Goal: Information Seeking & Learning: Learn about a topic

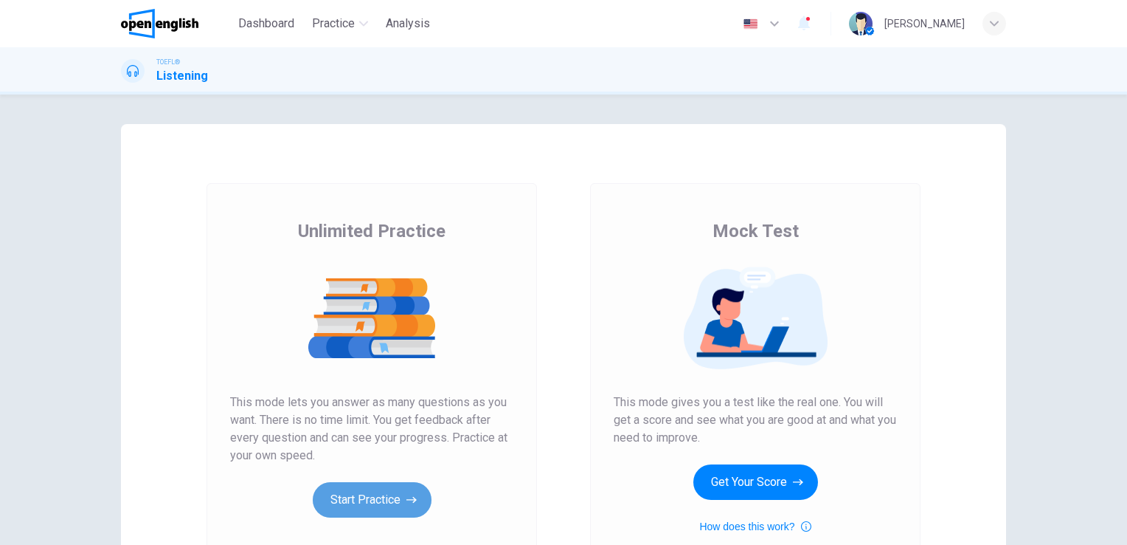
click at [369, 497] on button "Start Practice" at bounding box center [372, 499] width 119 height 35
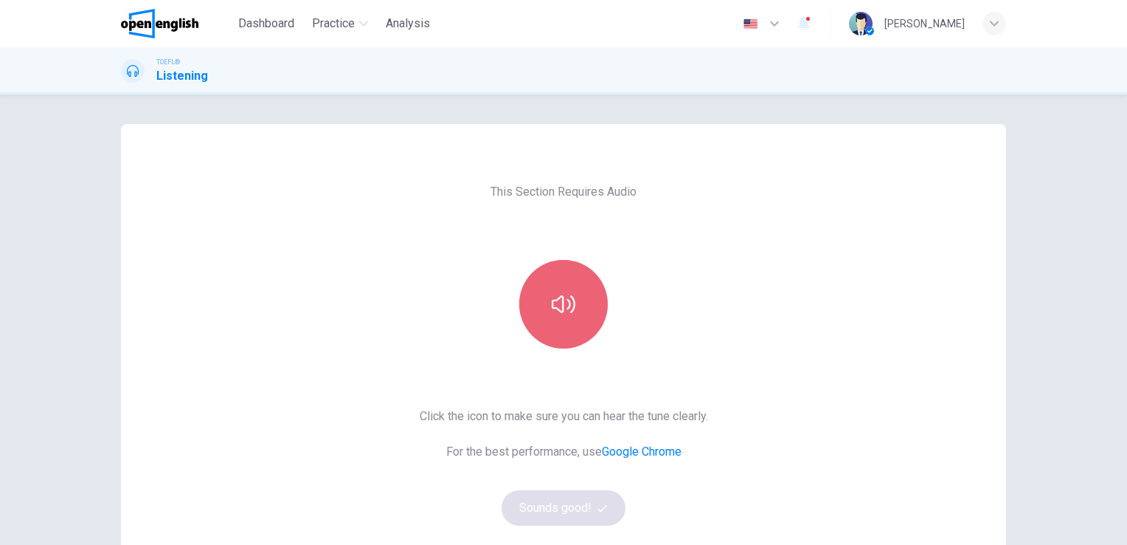
click at [558, 321] on button "button" at bounding box center [563, 304] width 89 height 89
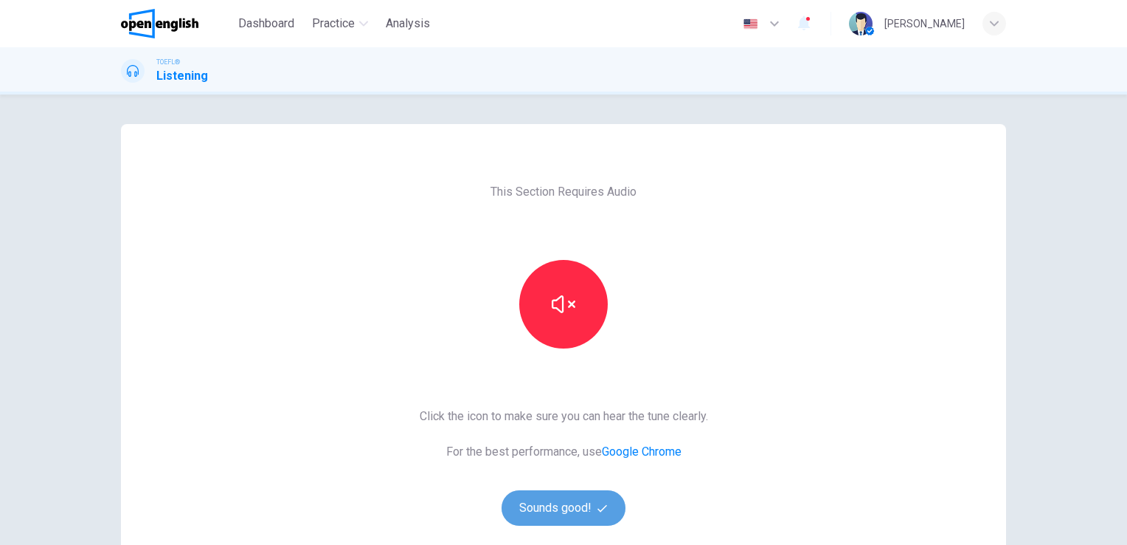
click at [567, 515] on button "Sounds good!" at bounding box center [564, 507] width 124 height 35
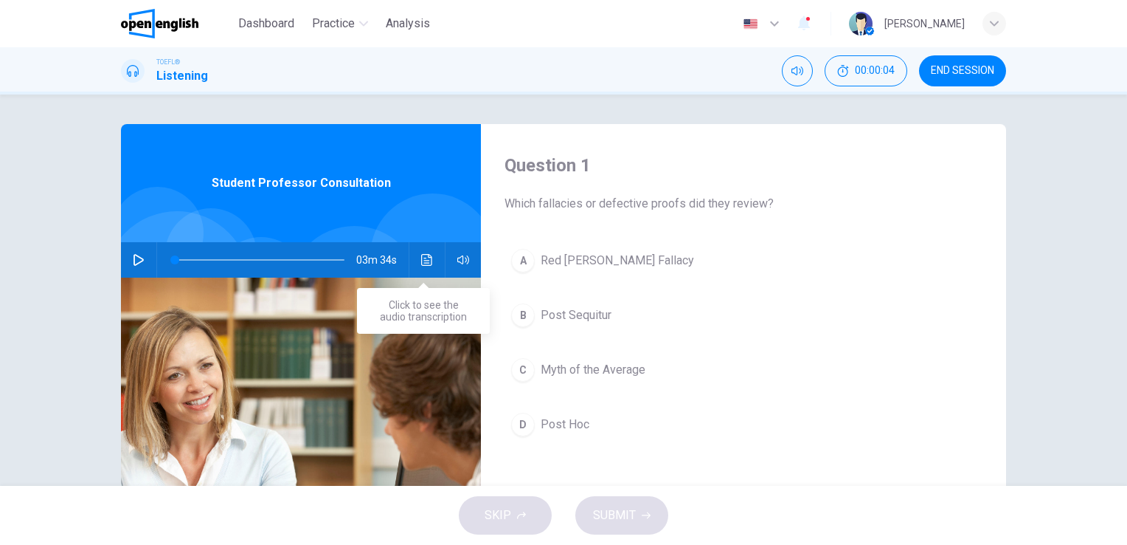
click at [421, 259] on icon "Click to see the audio transcription" at bounding box center [427, 260] width 12 height 12
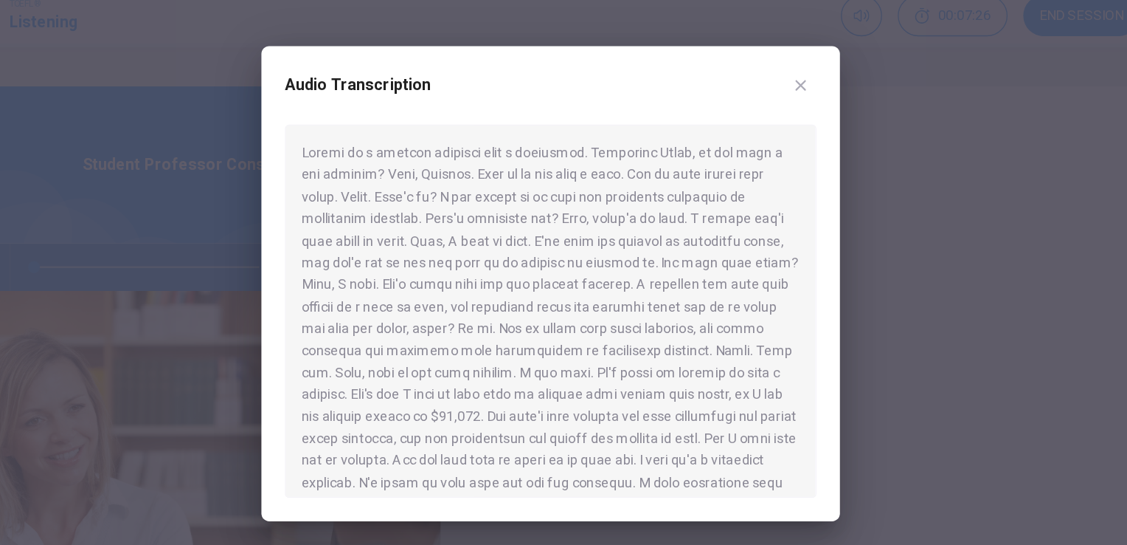
drag, startPoint x: 477, startPoint y: 328, endPoint x: 443, endPoint y: 145, distance: 186.0
click at [443, 145] on div "Audio Transcription" at bounding box center [563, 272] width 435 height 357
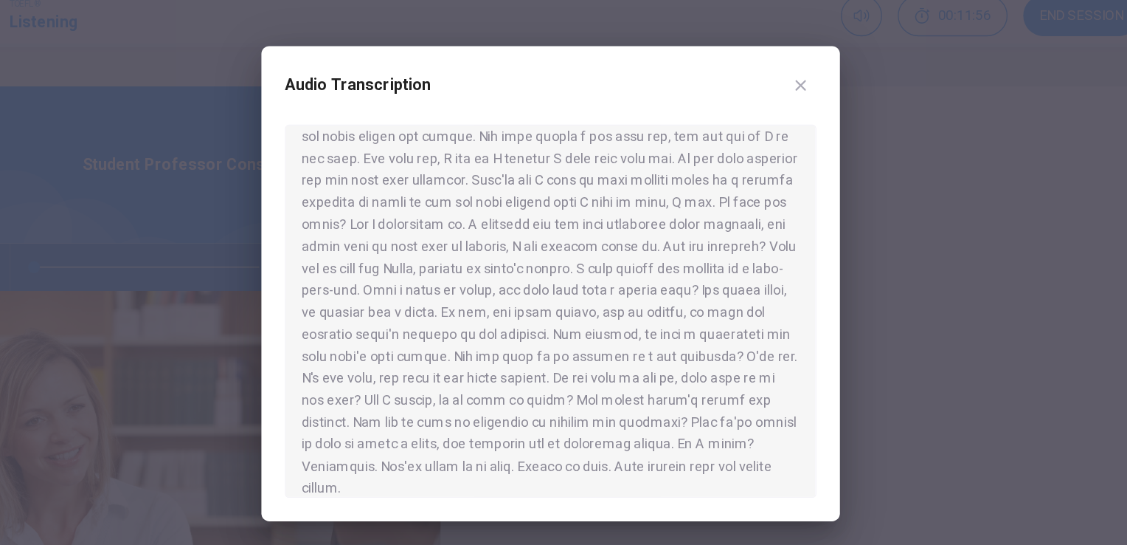
scroll to position [306, 0]
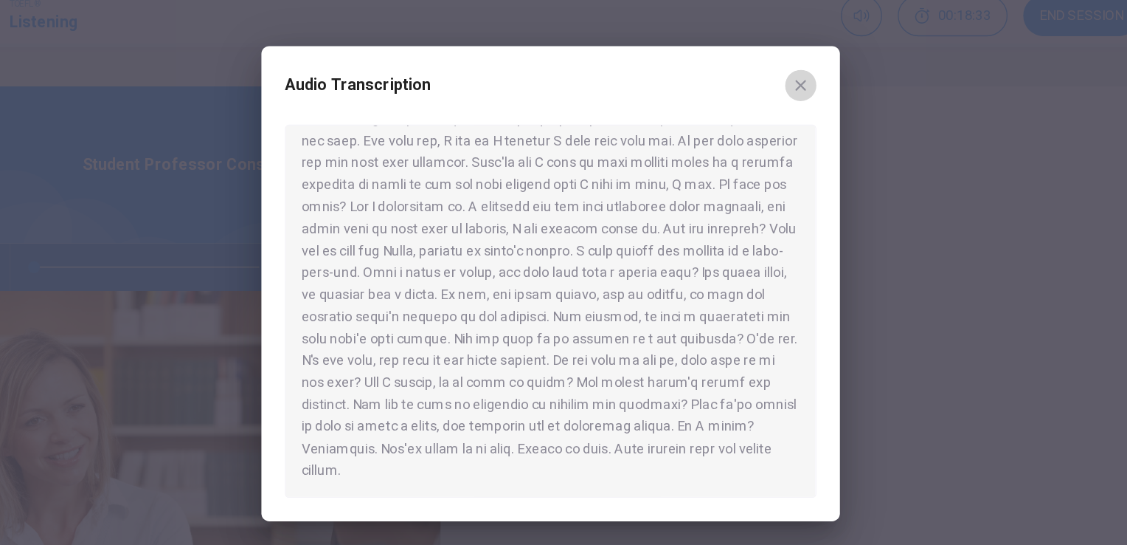
click at [750, 127] on icon "button" at bounding box center [752, 123] width 12 height 12
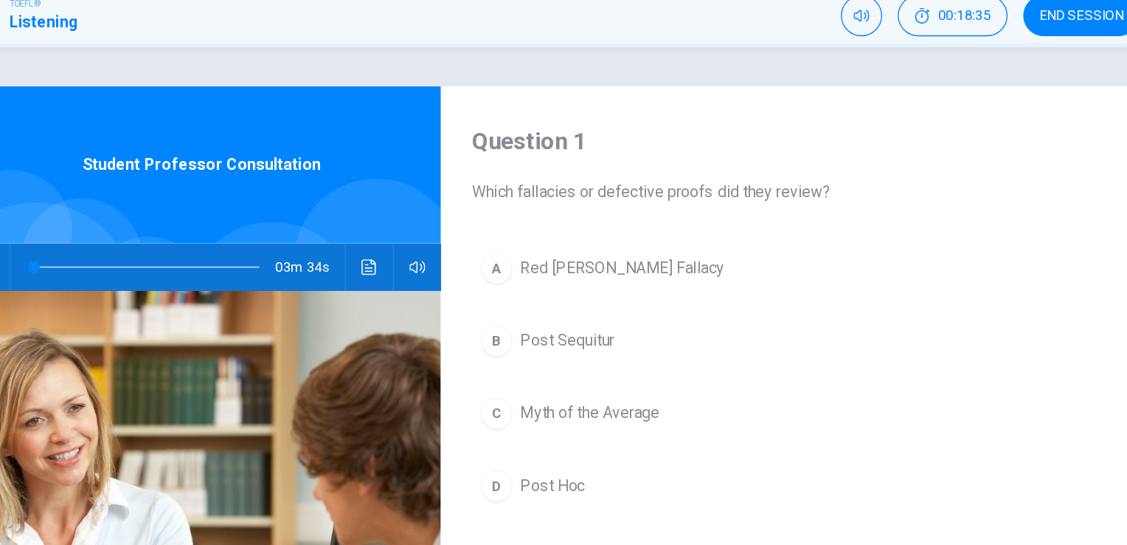
scroll to position [3, 0]
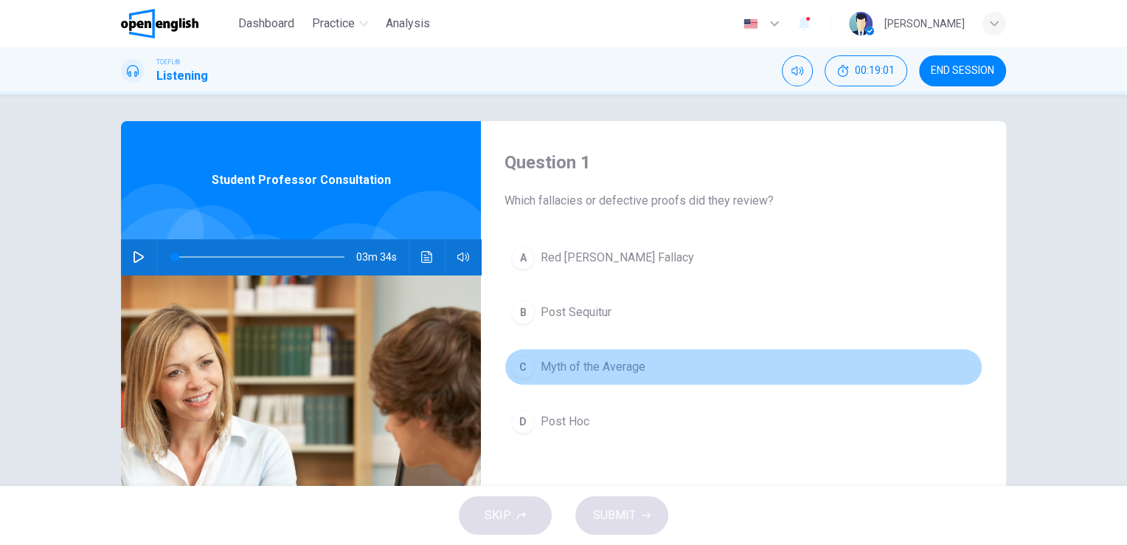
click at [570, 366] on span "Myth of the Average" at bounding box center [593, 367] width 105 height 18
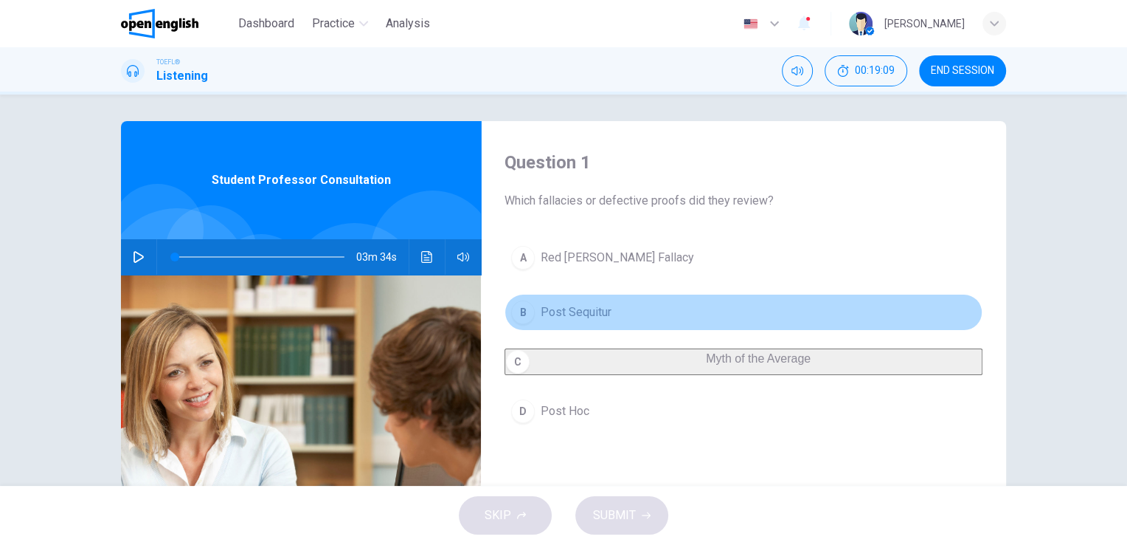
click at [563, 311] on span "Post Sequitur" at bounding box center [576, 312] width 71 height 18
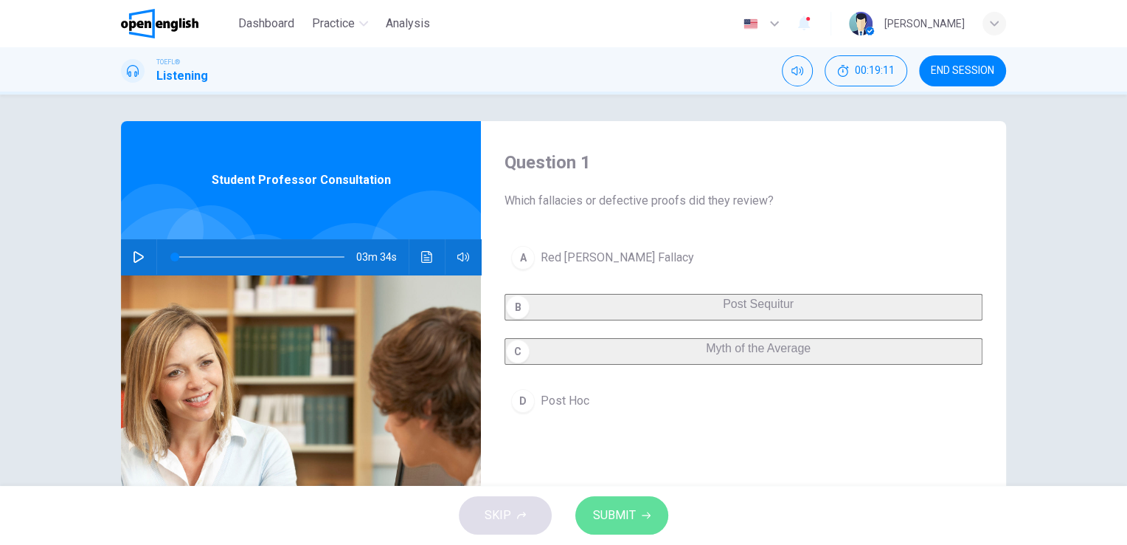
click at [635, 519] on button "SUBMIT" at bounding box center [622, 515] width 93 height 38
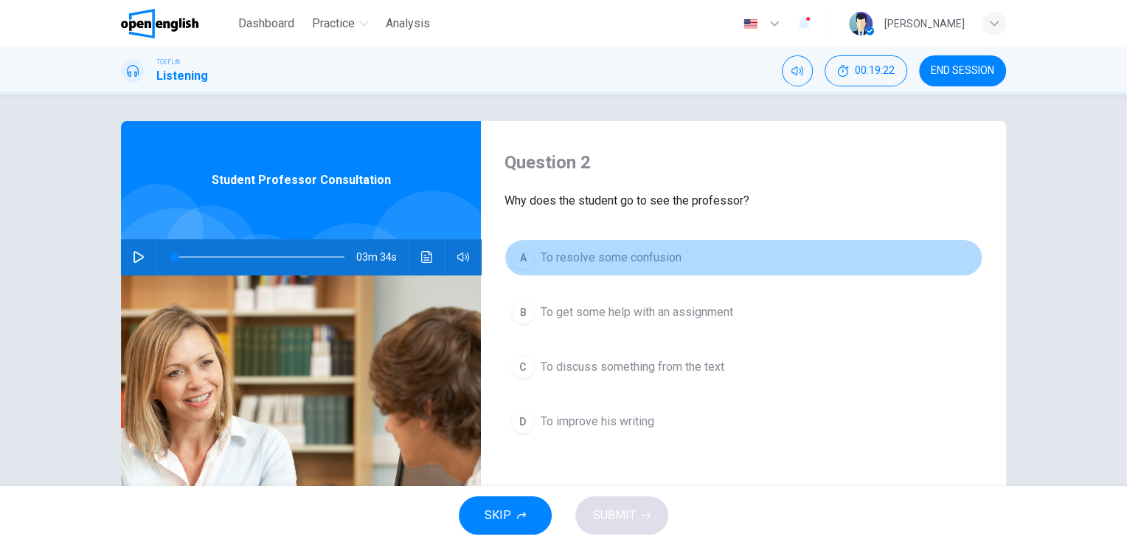
click at [570, 260] on span "To resolve some confusion" at bounding box center [611, 258] width 141 height 18
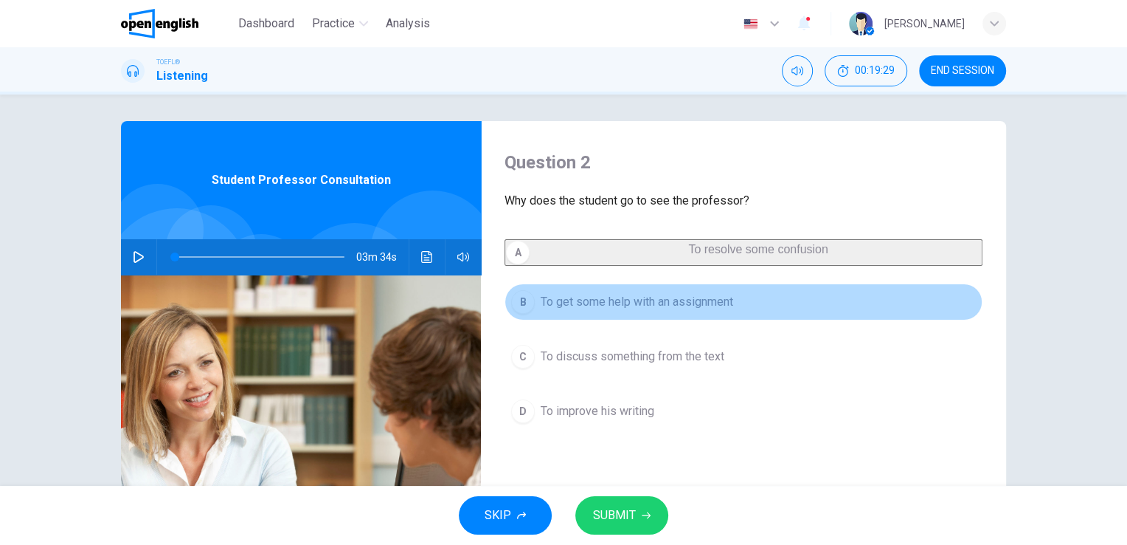
click at [582, 311] on span "To get some help with an assignment" at bounding box center [637, 302] width 193 height 18
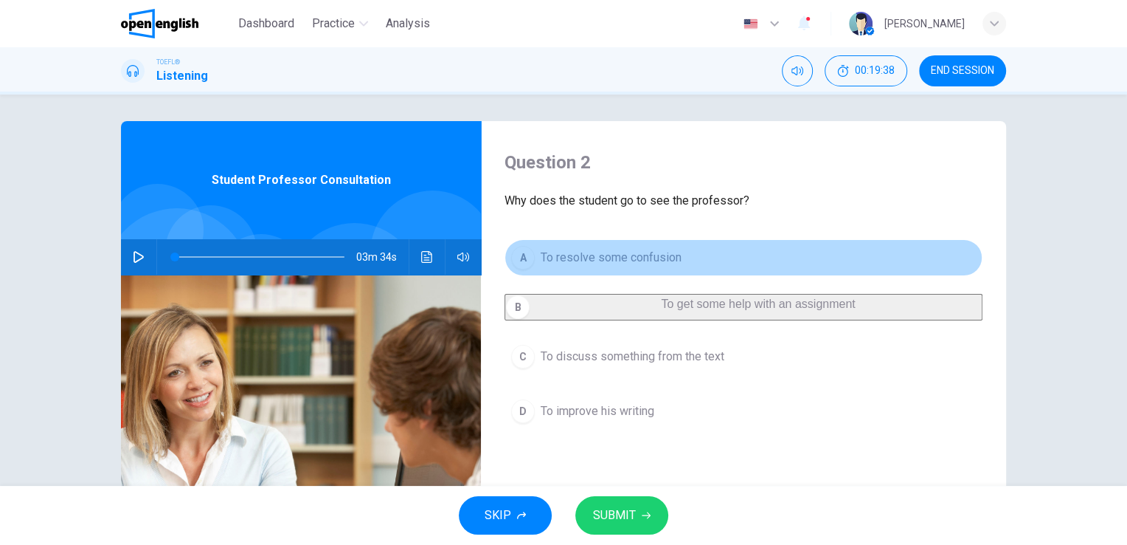
click at [576, 255] on span "To resolve some confusion" at bounding box center [611, 258] width 141 height 18
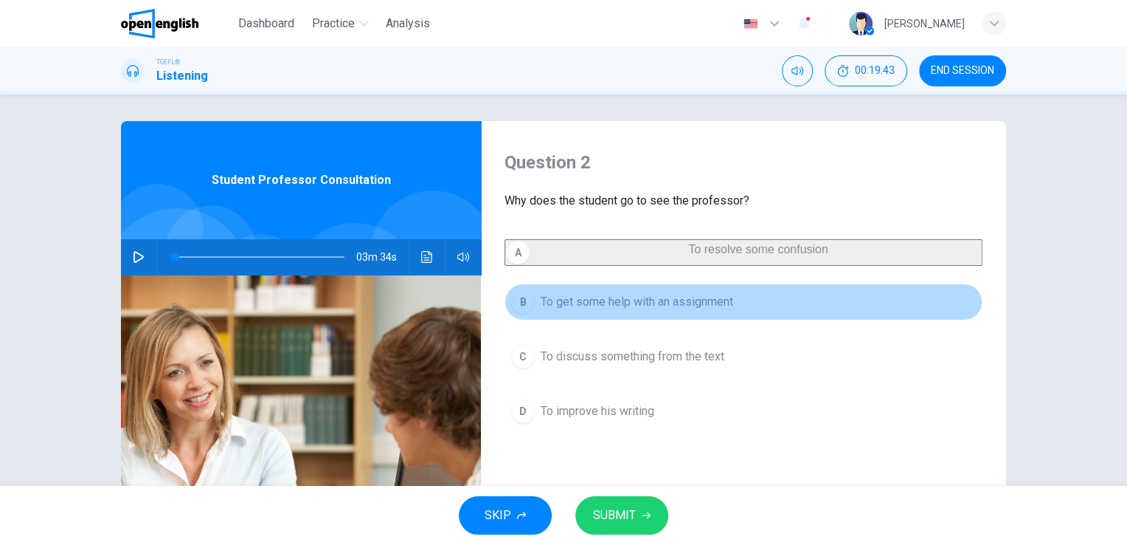
click at [598, 311] on span "To get some help with an assignment" at bounding box center [637, 302] width 193 height 18
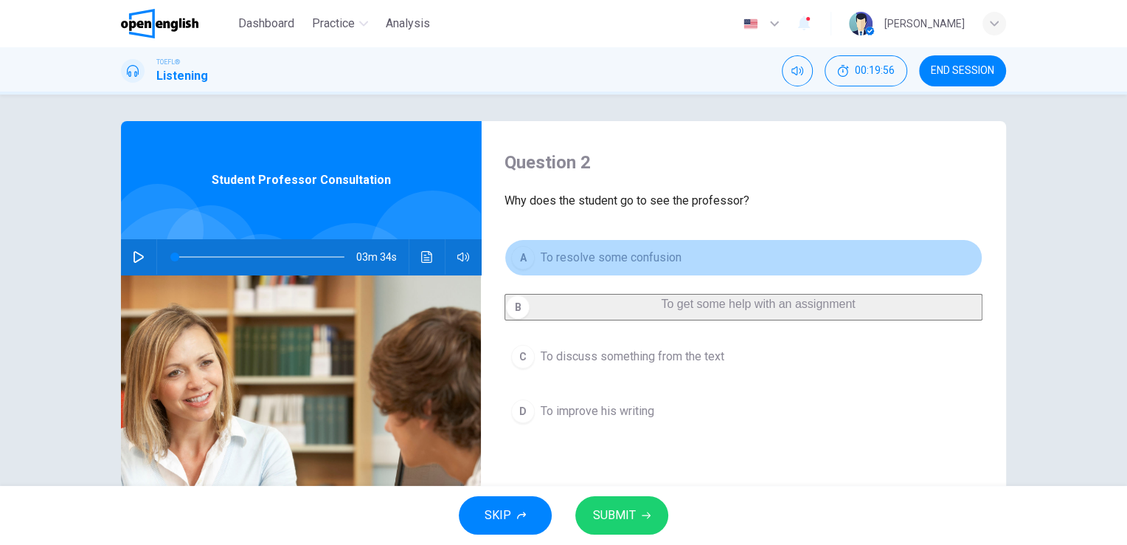
click at [594, 258] on span "To resolve some confusion" at bounding box center [611, 258] width 141 height 18
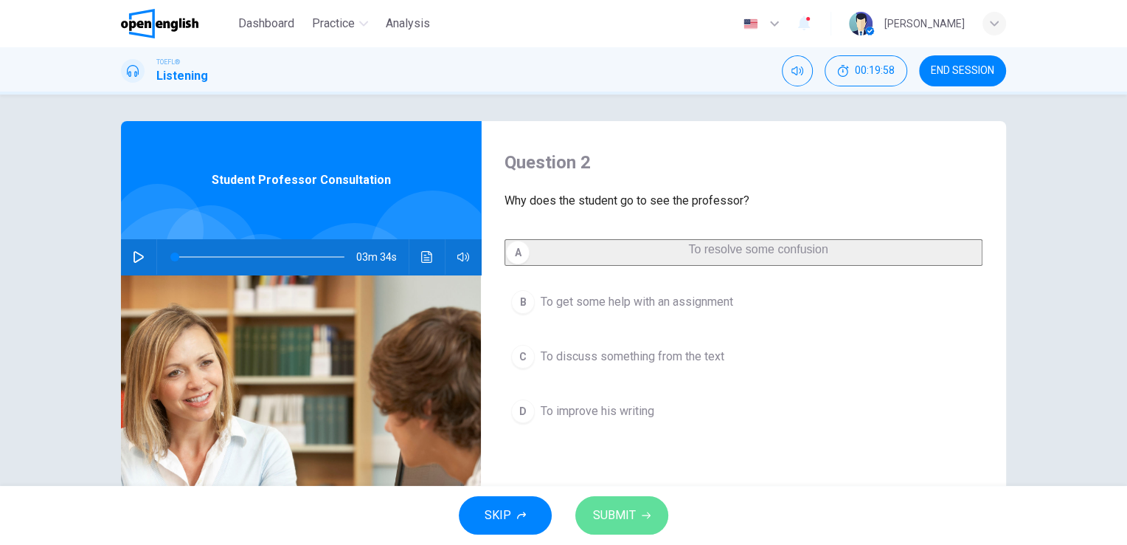
click at [625, 523] on span "SUBMIT" at bounding box center [614, 515] width 43 height 21
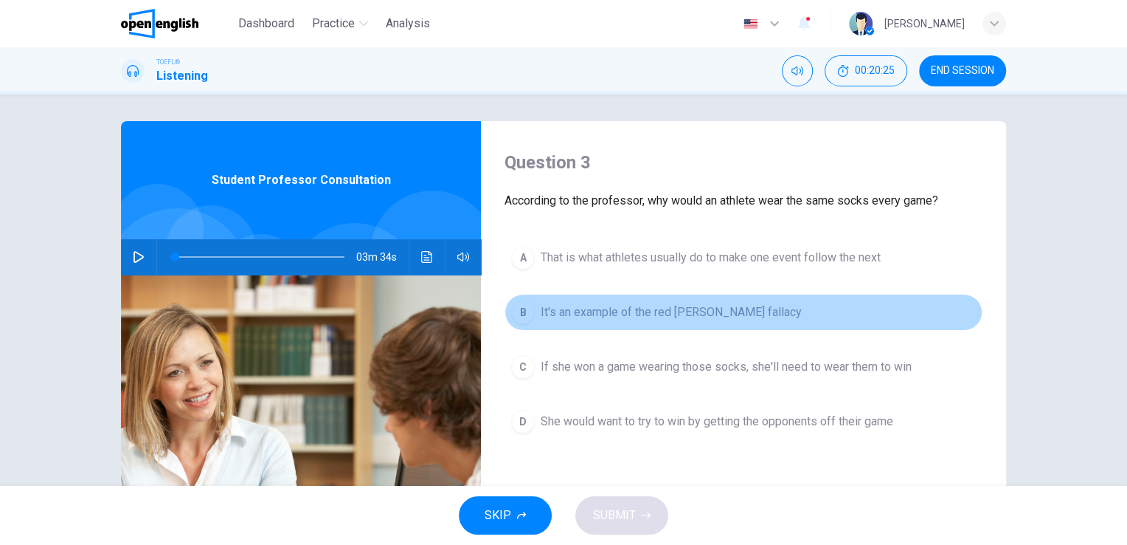
click at [610, 314] on span "It's an example of the red [PERSON_NAME] fallacy" at bounding box center [671, 312] width 261 height 18
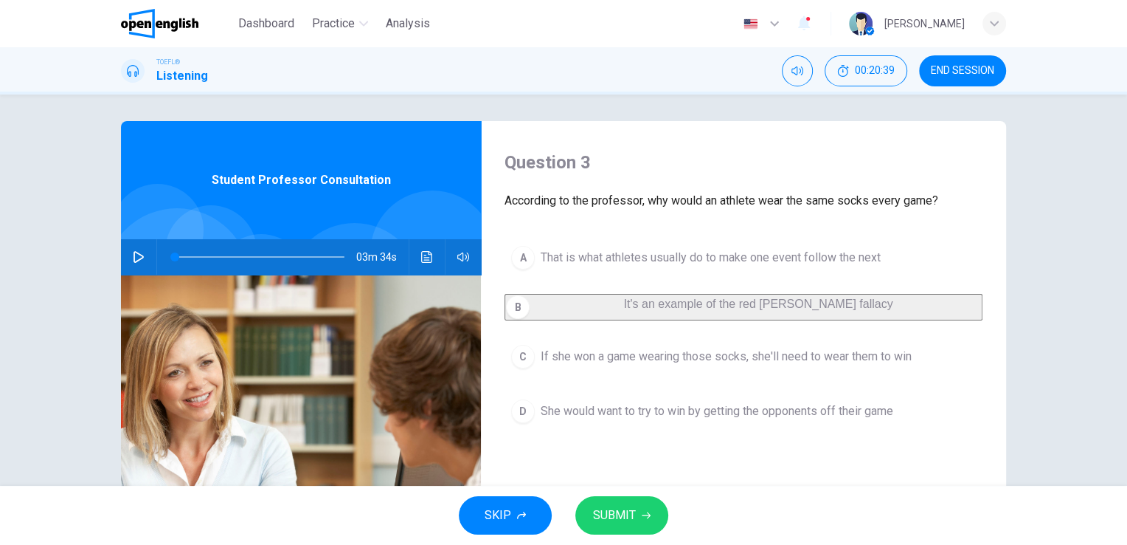
click at [598, 365] on span "If she won a game wearing those socks, she'll need to wear them to win" at bounding box center [726, 357] width 371 height 18
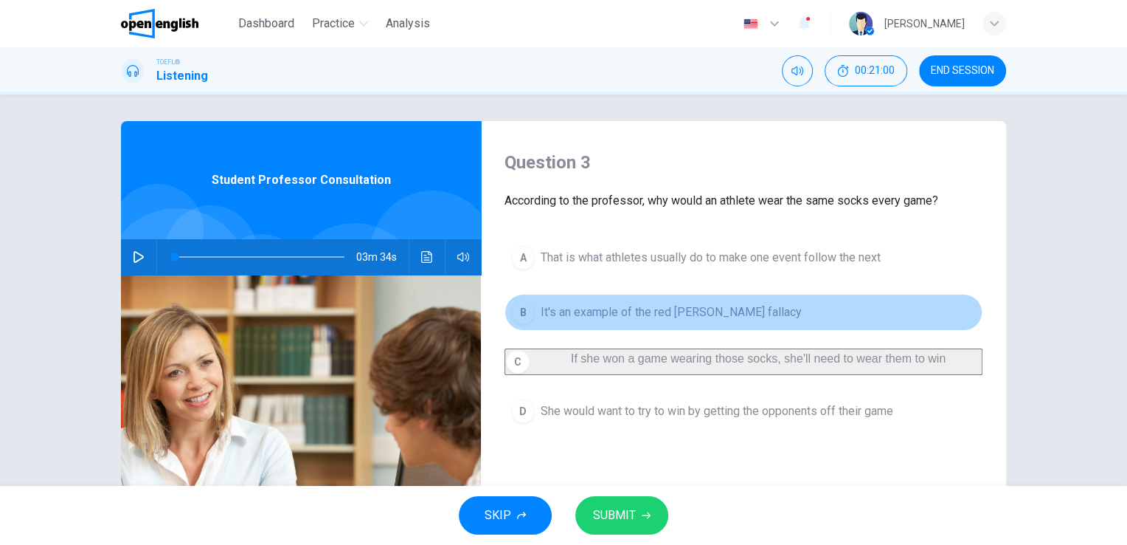
click at [587, 317] on span "It's an example of the red [PERSON_NAME] fallacy" at bounding box center [671, 312] width 261 height 18
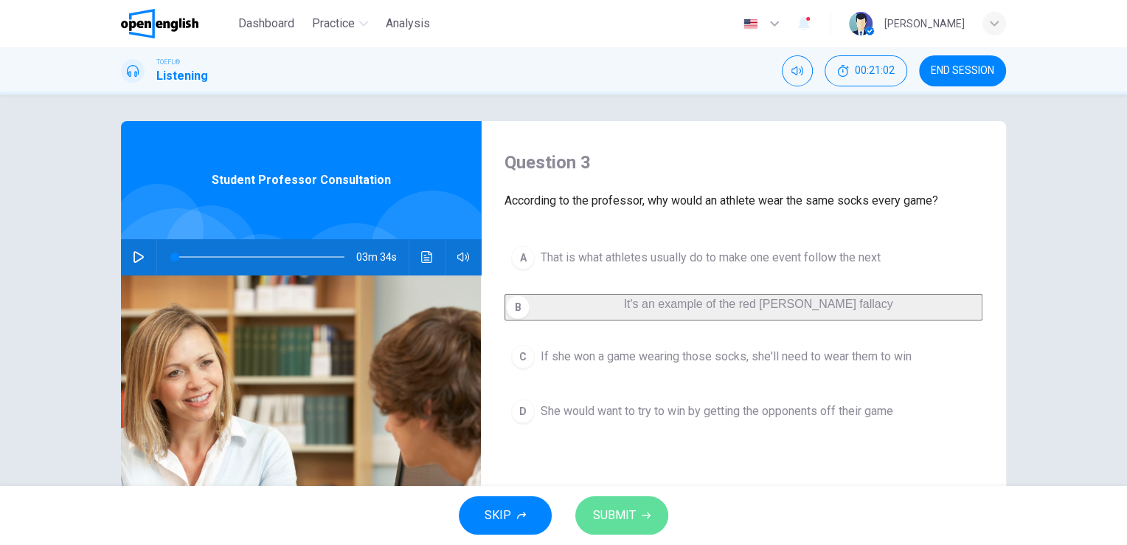
click at [616, 516] on span "SUBMIT" at bounding box center [614, 515] width 43 height 21
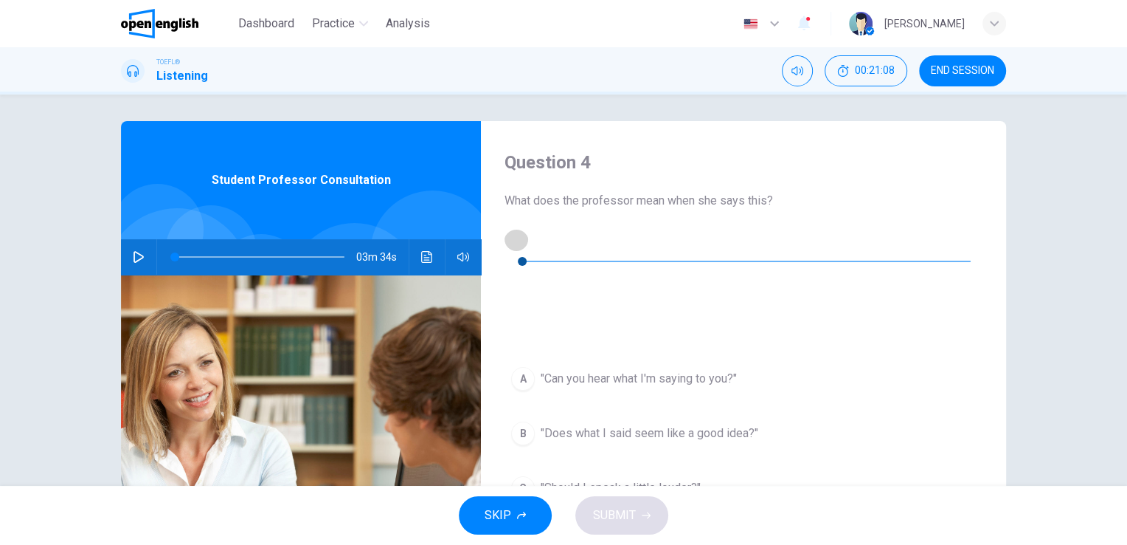
click at [519, 245] on icon "button" at bounding box center [516, 239] width 10 height 12
type input "*"
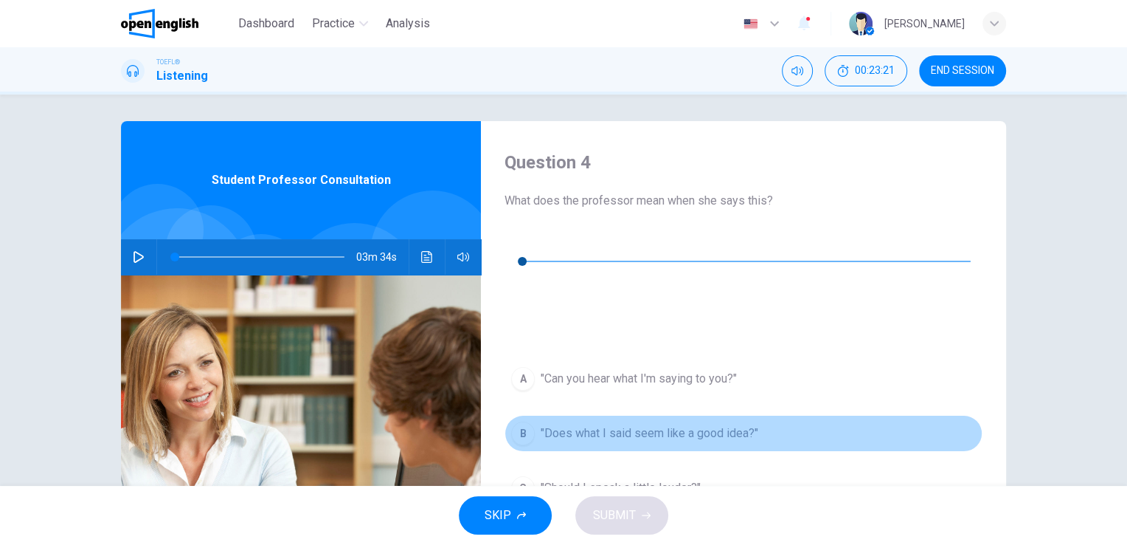
click at [691, 424] on span ""Does what I said seem like a good idea?"" at bounding box center [650, 433] width 218 height 18
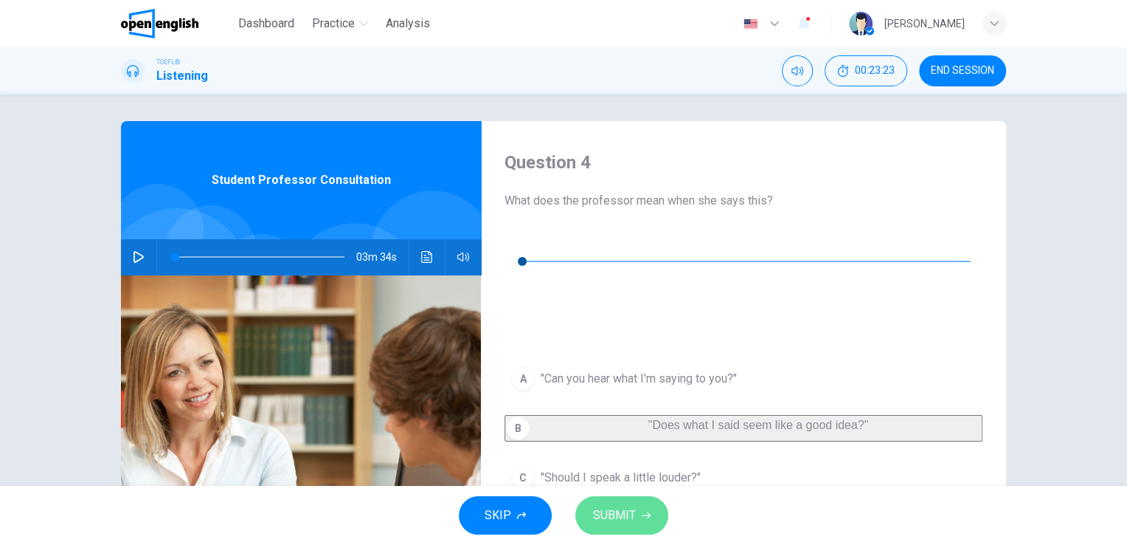
click at [627, 514] on span "SUBMIT" at bounding box center [614, 515] width 43 height 21
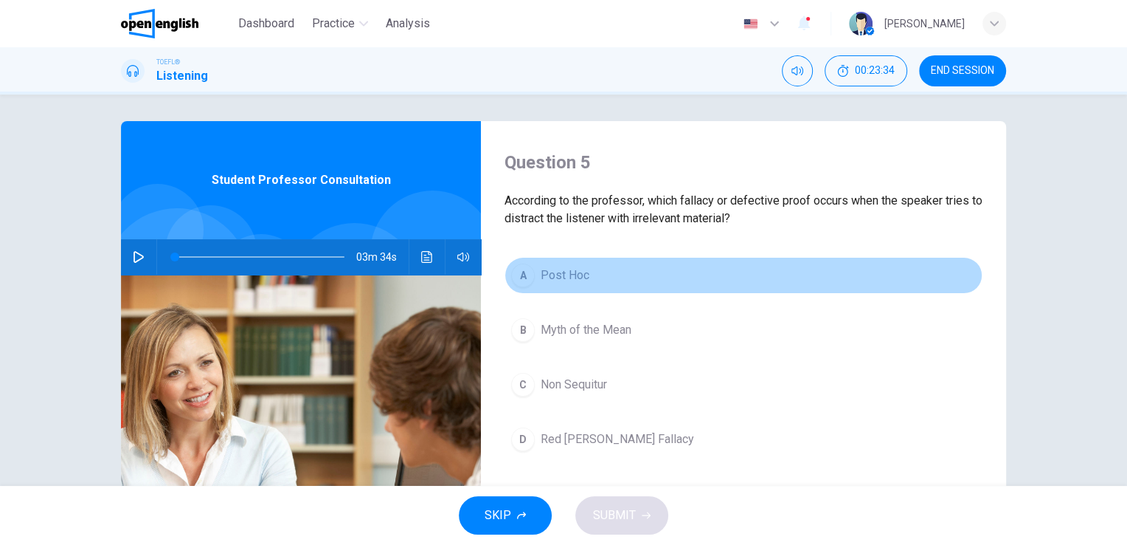
click at [565, 277] on span "Post Hoc" at bounding box center [565, 275] width 49 height 18
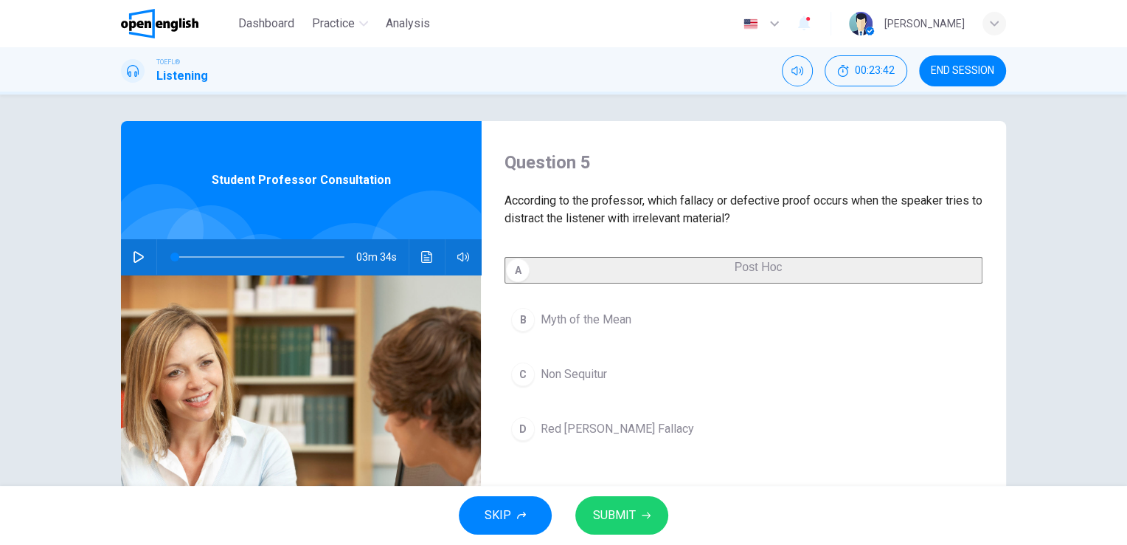
click at [619, 510] on span "SUBMIT" at bounding box center [614, 515] width 43 height 21
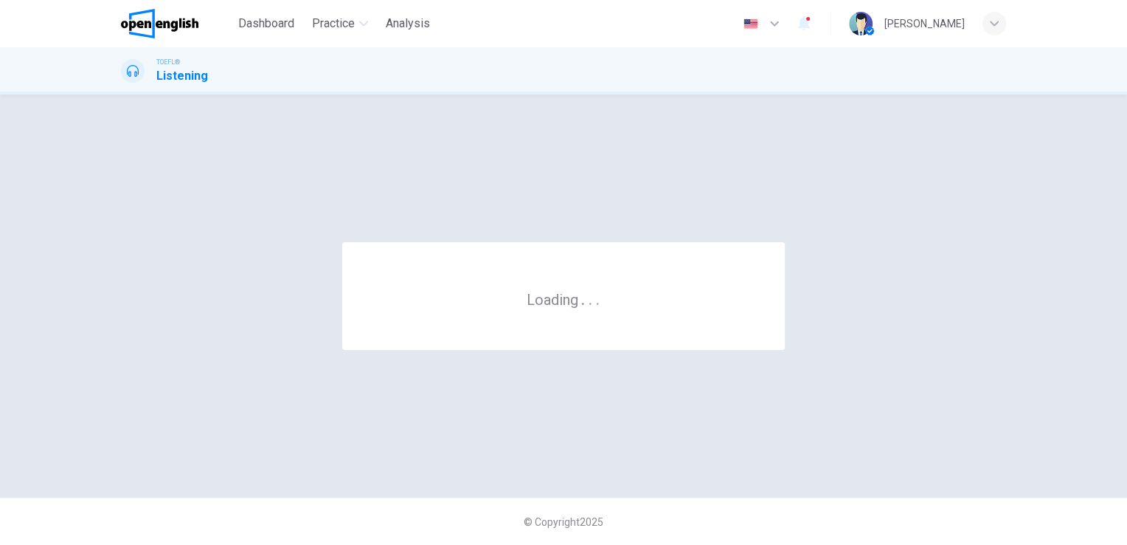
scroll to position [0, 0]
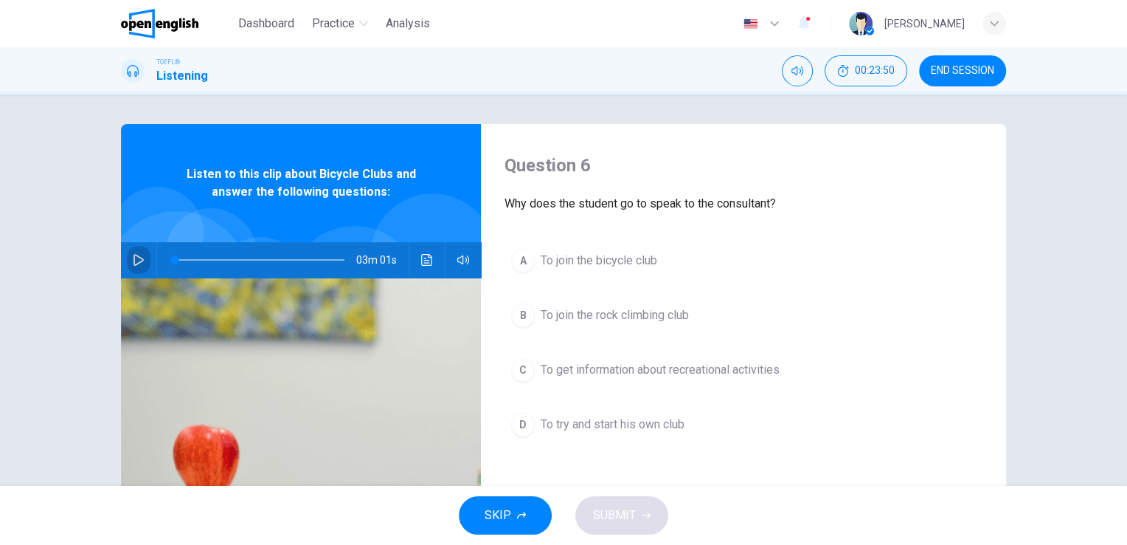
click at [128, 263] on button "button" at bounding box center [139, 259] width 24 height 35
click at [421, 262] on icon "Click to see the audio transcription" at bounding box center [426, 260] width 11 height 12
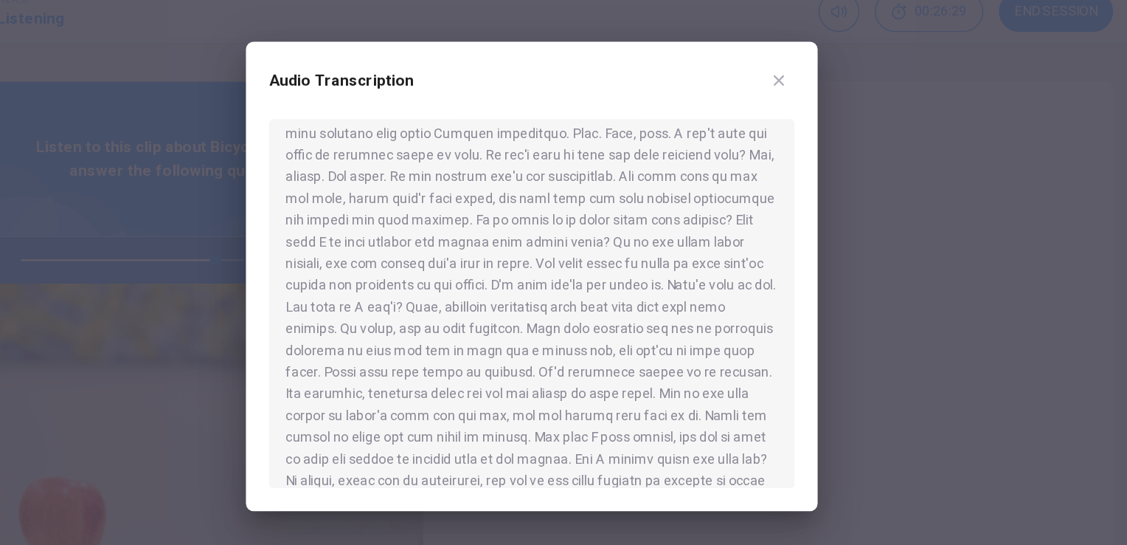
scroll to position [306, 0]
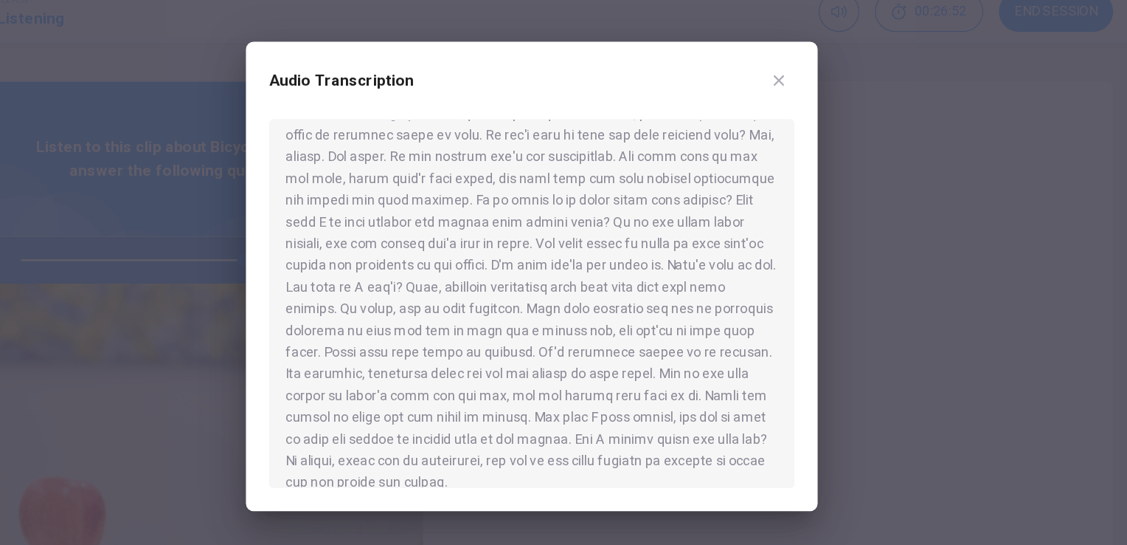
type input "*"
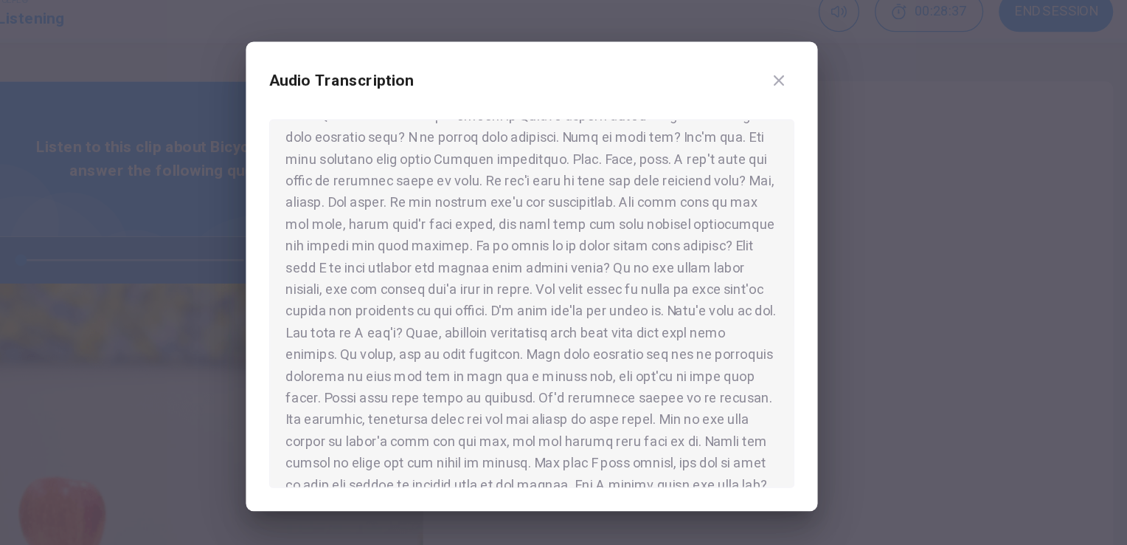
scroll to position [277, 0]
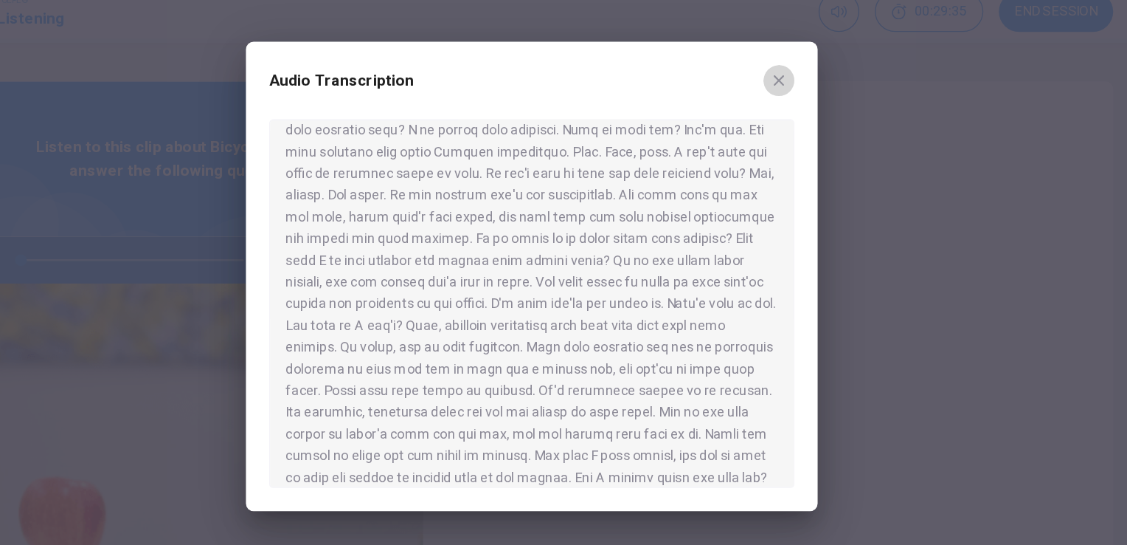
click at [753, 126] on icon "button" at bounding box center [752, 123] width 12 height 12
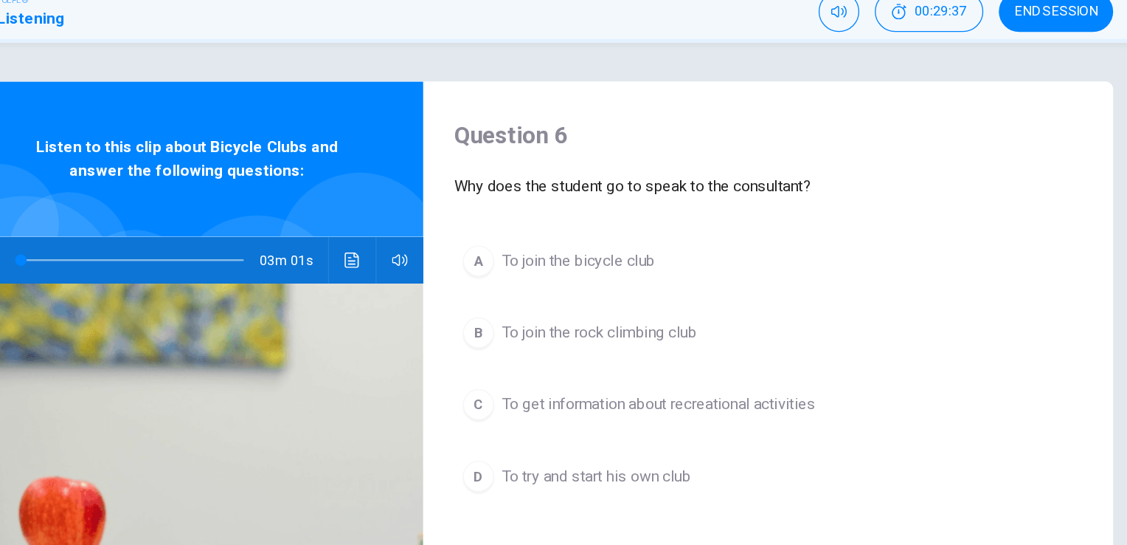
scroll to position [0, 0]
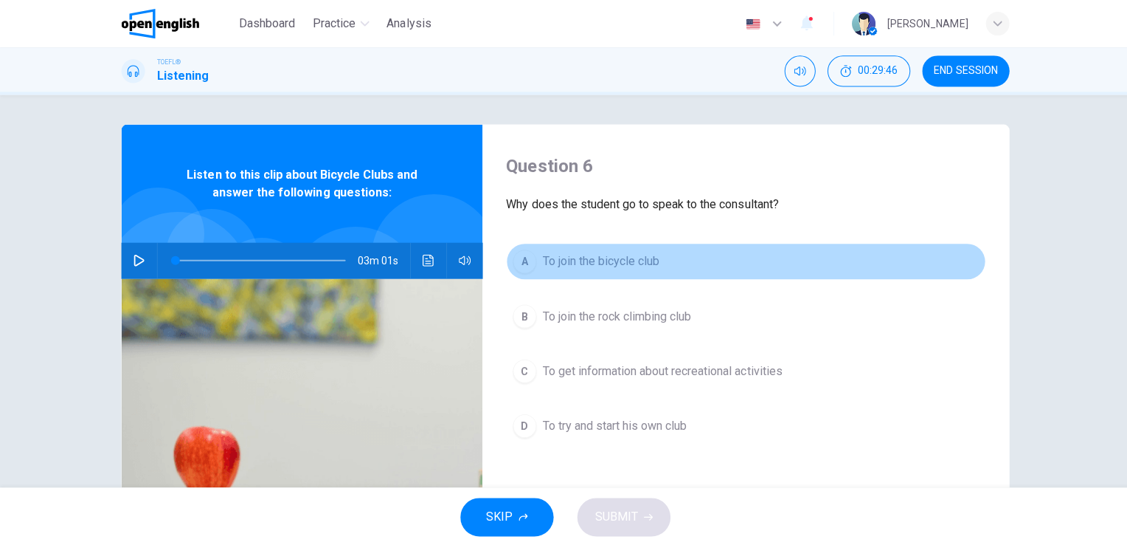
click at [580, 260] on span "To join the bicycle club" at bounding box center [599, 261] width 117 height 18
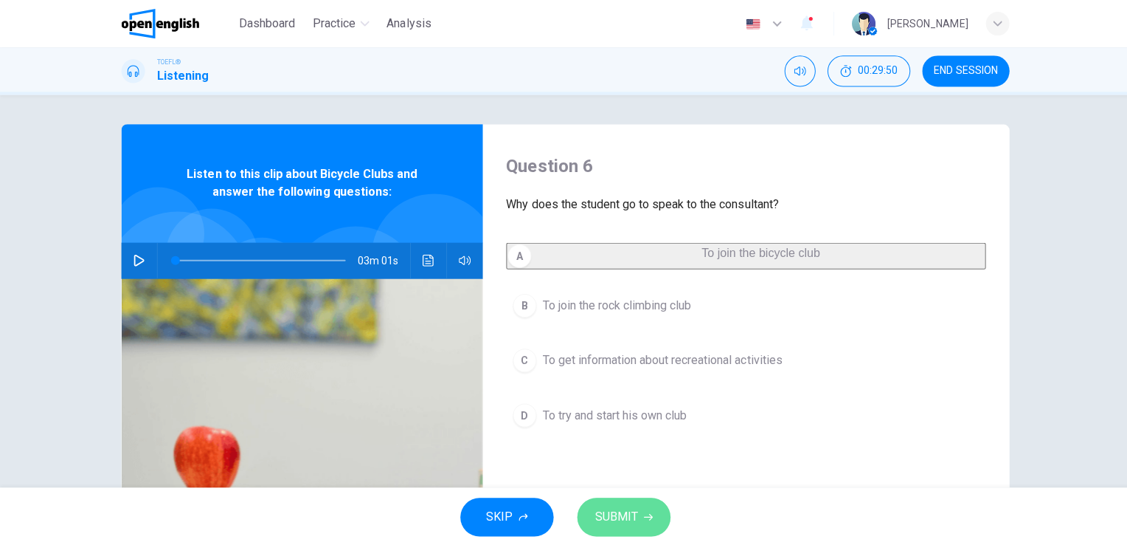
click at [618, 500] on button "SUBMIT" at bounding box center [622, 515] width 93 height 38
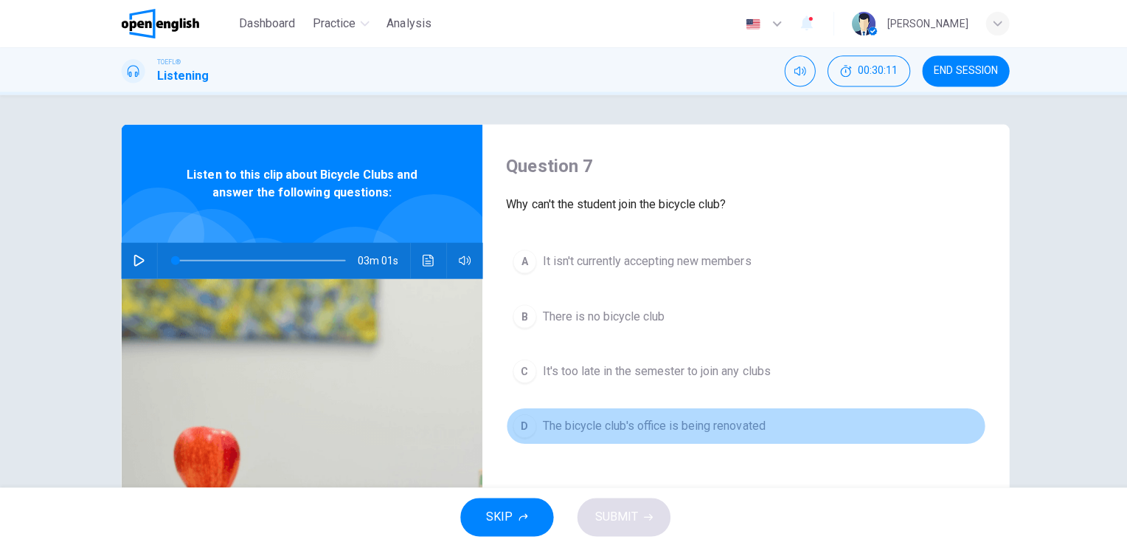
click at [632, 430] on span "The bicycle club's office is being renovated" at bounding box center [652, 424] width 222 height 18
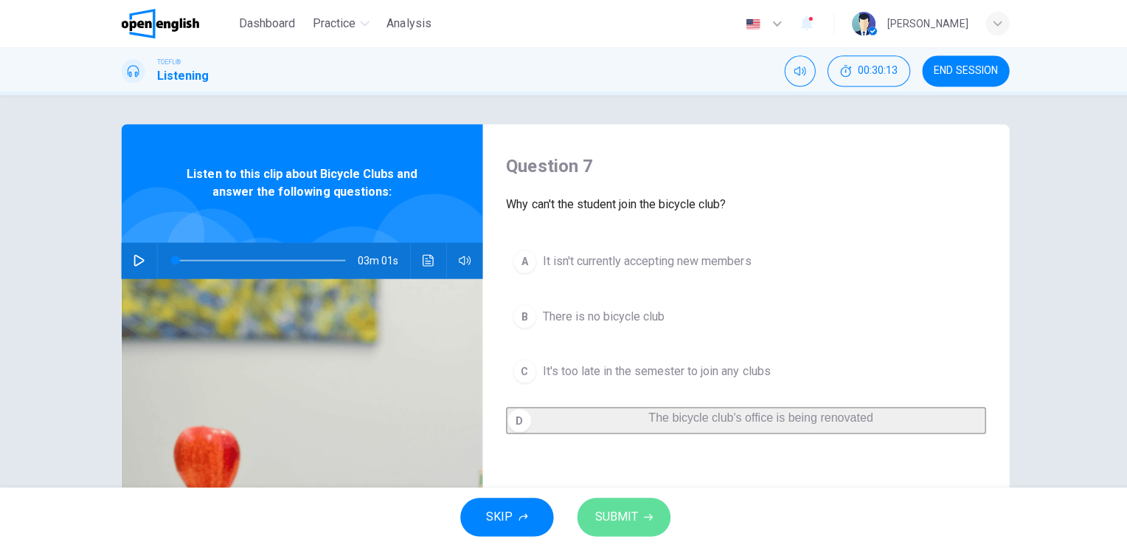
click at [623, 511] on span "SUBMIT" at bounding box center [614, 515] width 43 height 21
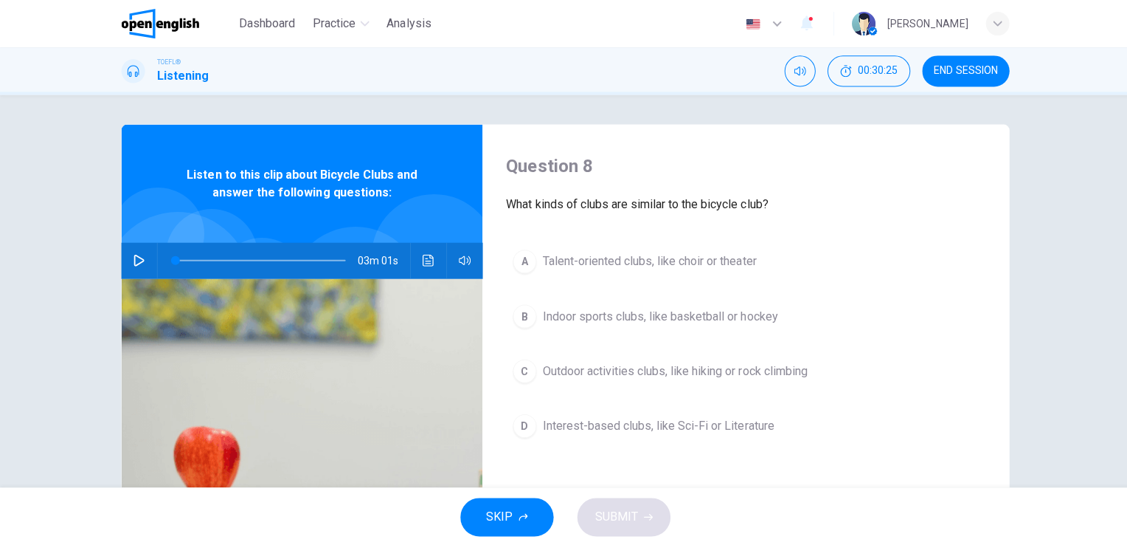
click at [585, 368] on span "Outdoor activities clubs, like hiking or rock climbing" at bounding box center [673, 370] width 264 height 18
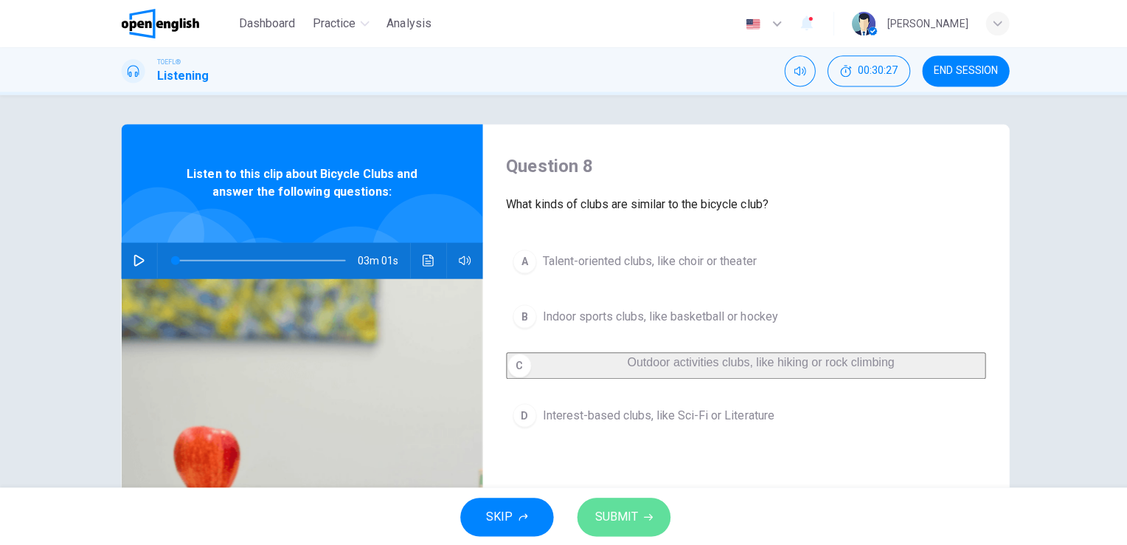
click at [626, 511] on span "SUBMIT" at bounding box center [614, 515] width 43 height 21
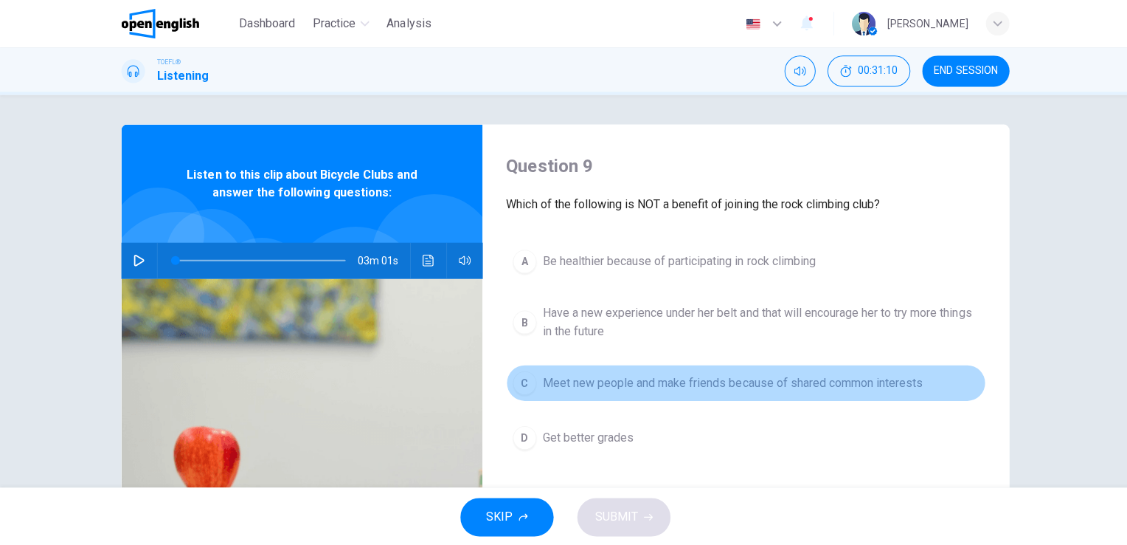
click at [589, 382] on span "Meet new people and make friends because of shared common interests" at bounding box center [730, 382] width 379 height 18
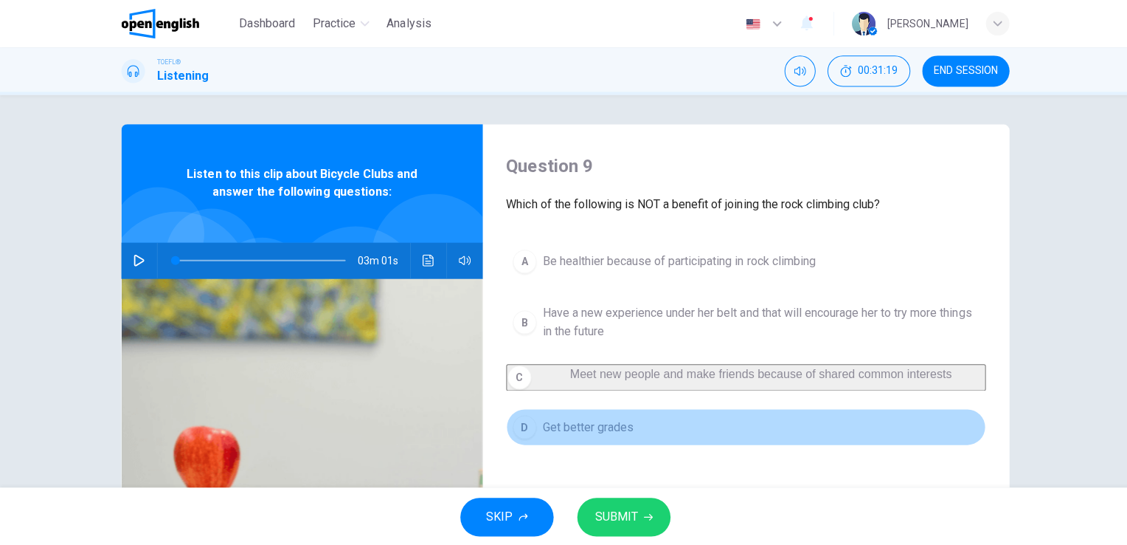
click at [618, 435] on span "Get better grades" at bounding box center [586, 426] width 91 height 18
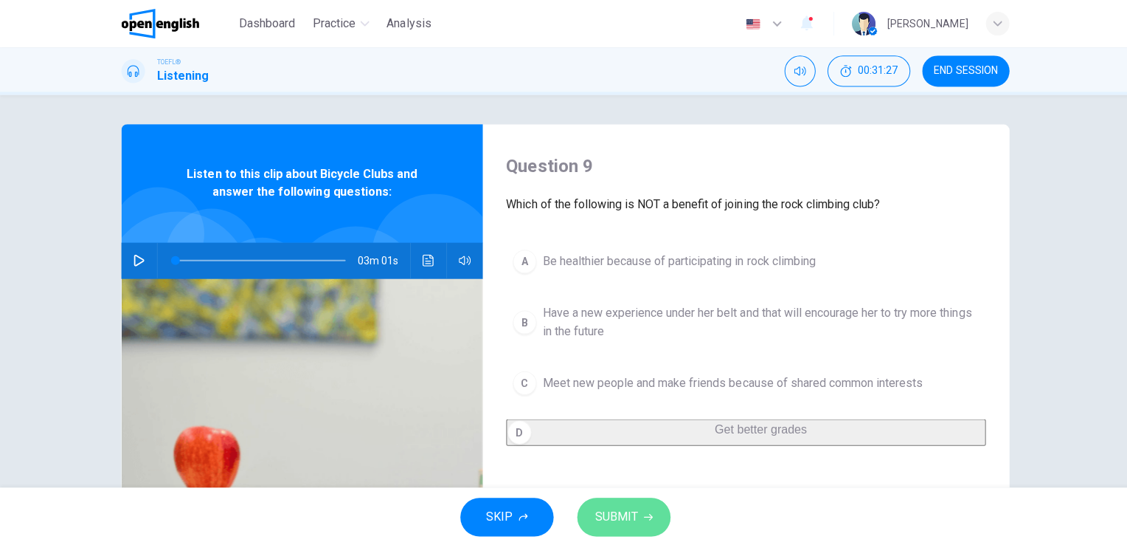
click at [609, 509] on span "SUBMIT" at bounding box center [614, 515] width 43 height 21
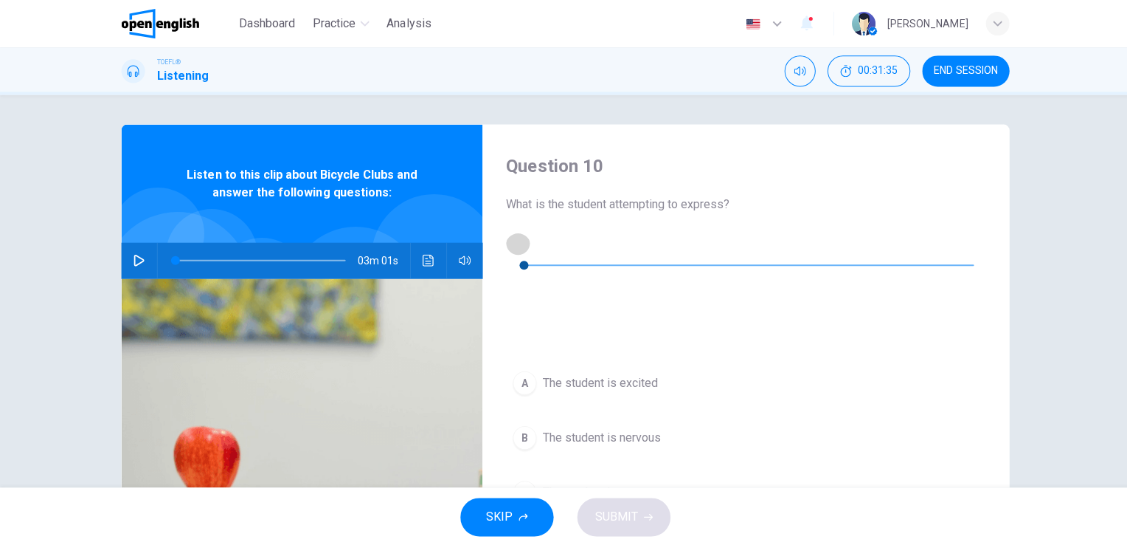
click at [518, 242] on icon "button" at bounding box center [517, 242] width 12 height 12
type input "*"
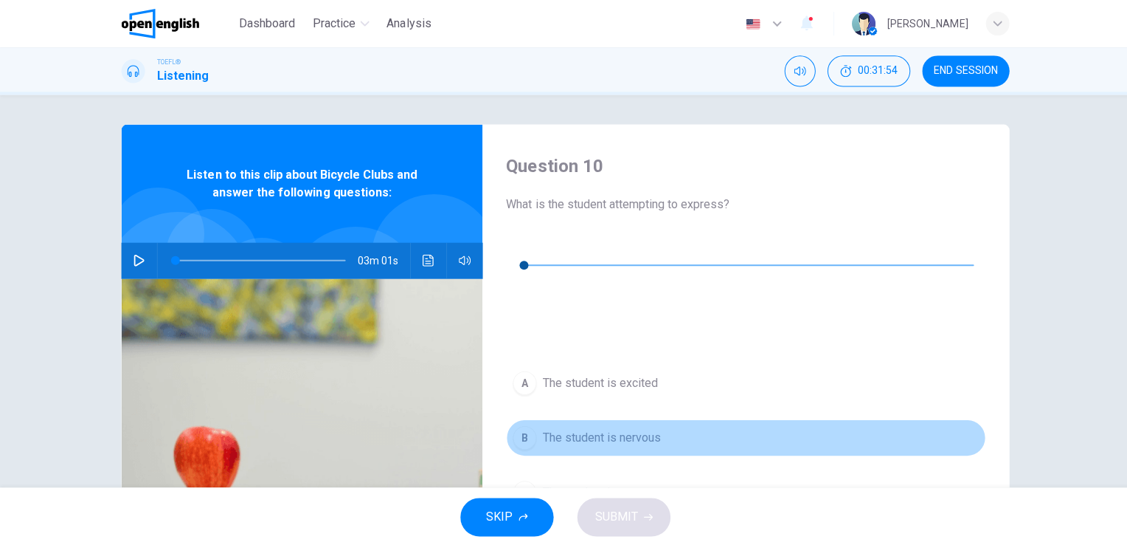
click at [580, 427] on span "The student is nervous" at bounding box center [600, 436] width 118 height 18
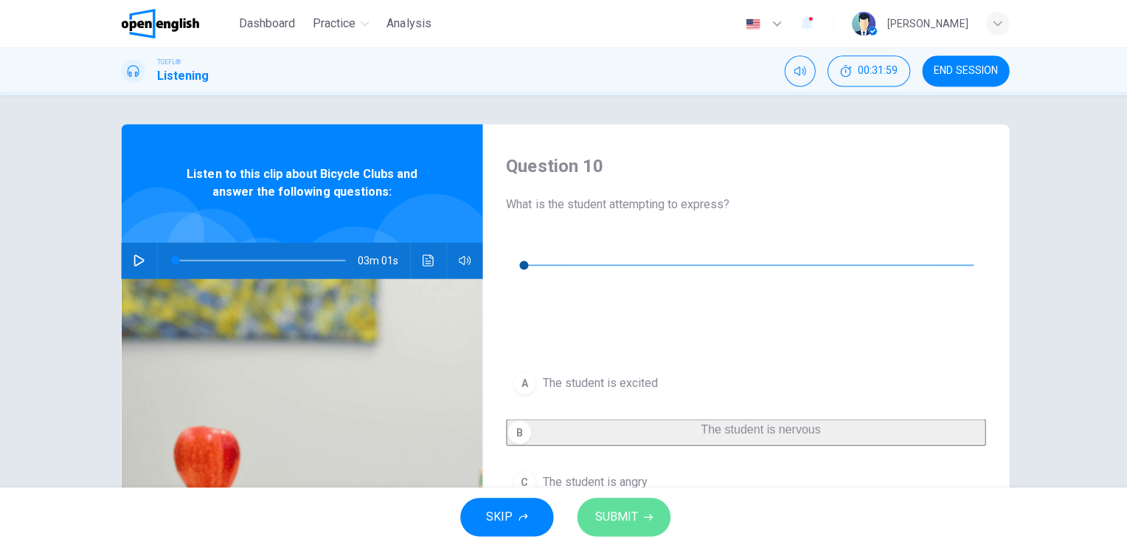
click at [620, 521] on span "SUBMIT" at bounding box center [614, 515] width 43 height 21
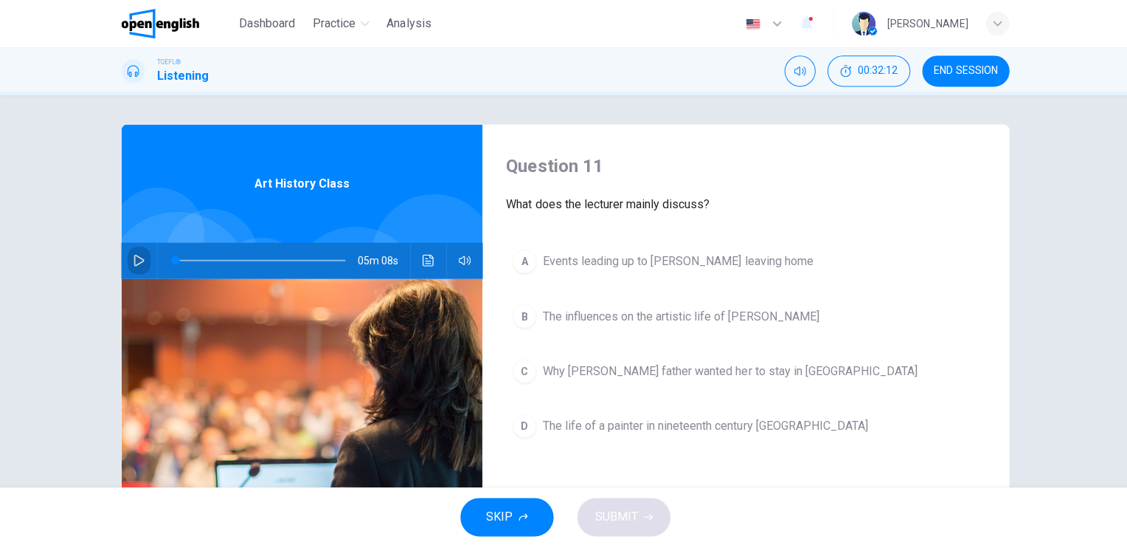
click at [134, 261] on icon "button" at bounding box center [139, 260] width 10 height 12
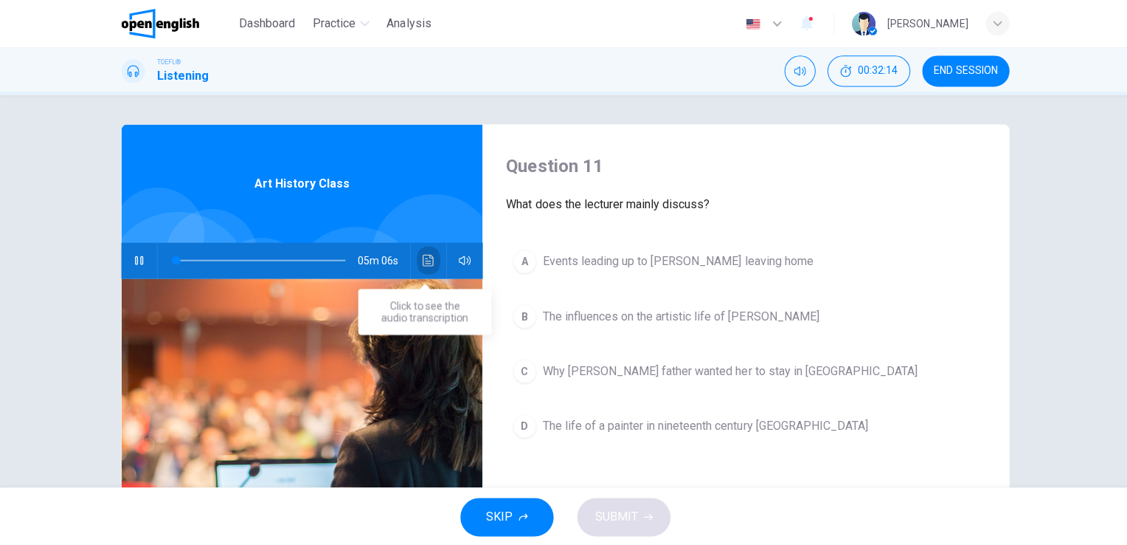
click at [421, 263] on icon "Click to see the audio transcription" at bounding box center [427, 260] width 12 height 12
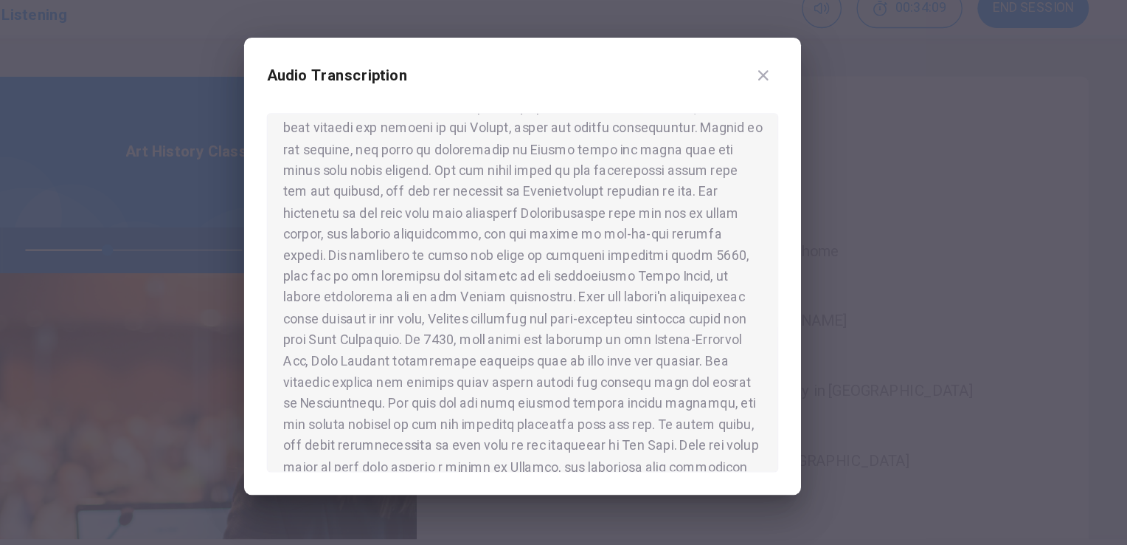
scroll to position [280, 0]
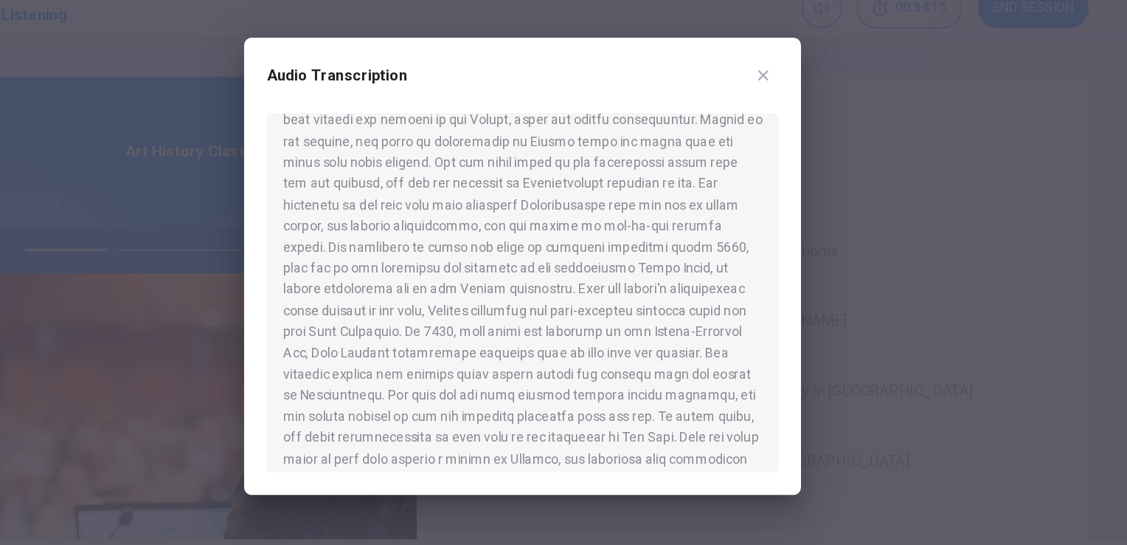
drag, startPoint x: 641, startPoint y: 216, endPoint x: 663, endPoint y: 211, distance: 22.7
click at [663, 211] on div at bounding box center [564, 293] width 400 height 280
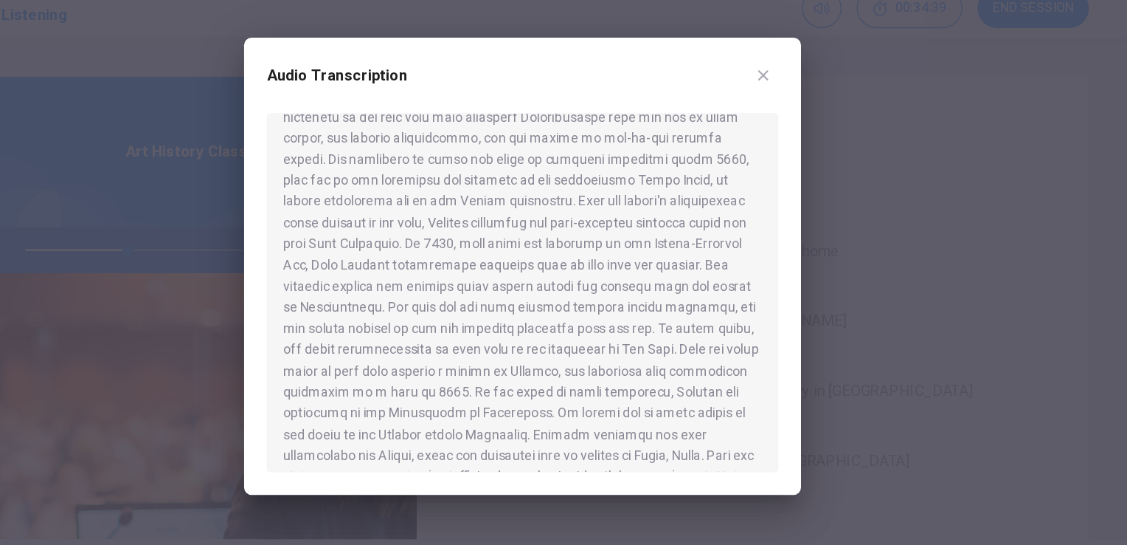
scroll to position [358, 0]
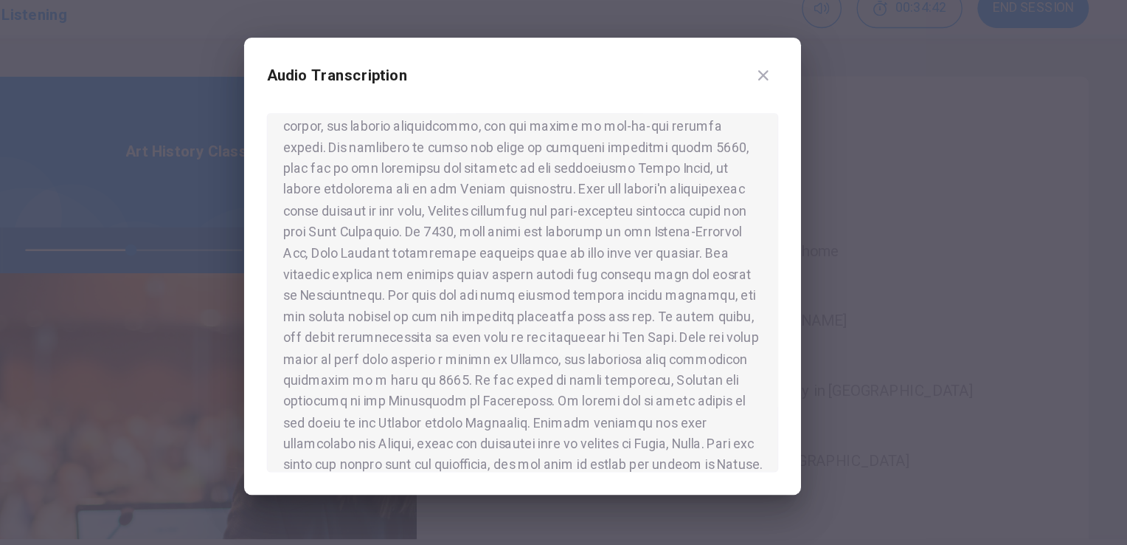
click at [764, 327] on div "Audio Transcription" at bounding box center [563, 272] width 435 height 357
drag, startPoint x: 764, startPoint y: 334, endPoint x: 766, endPoint y: 355, distance: 20.7
click at [766, 355] on div "Audio Transcription" at bounding box center [563, 272] width 435 height 357
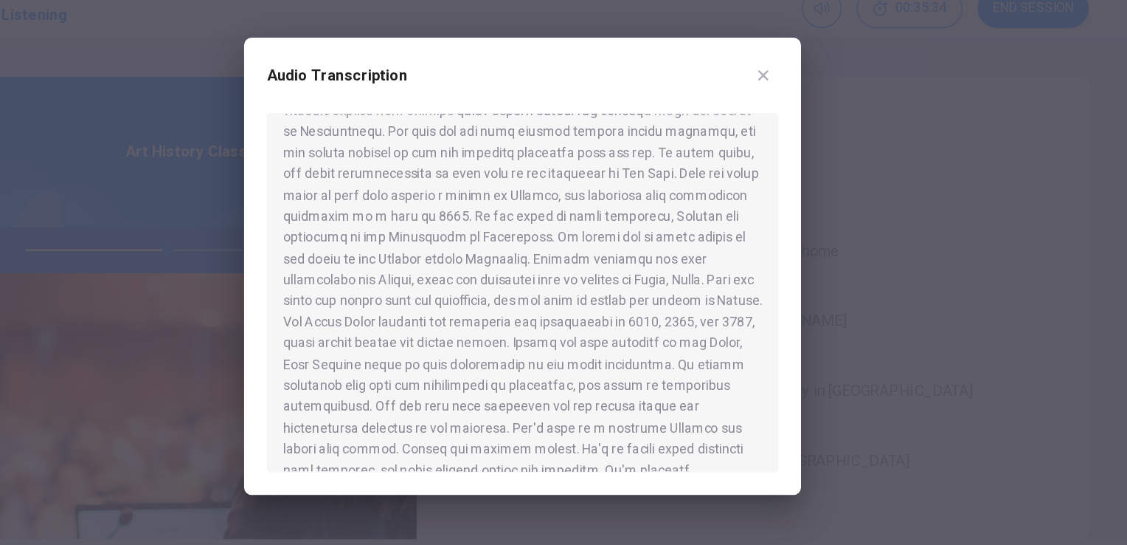
scroll to position [490, 0]
type input "*"
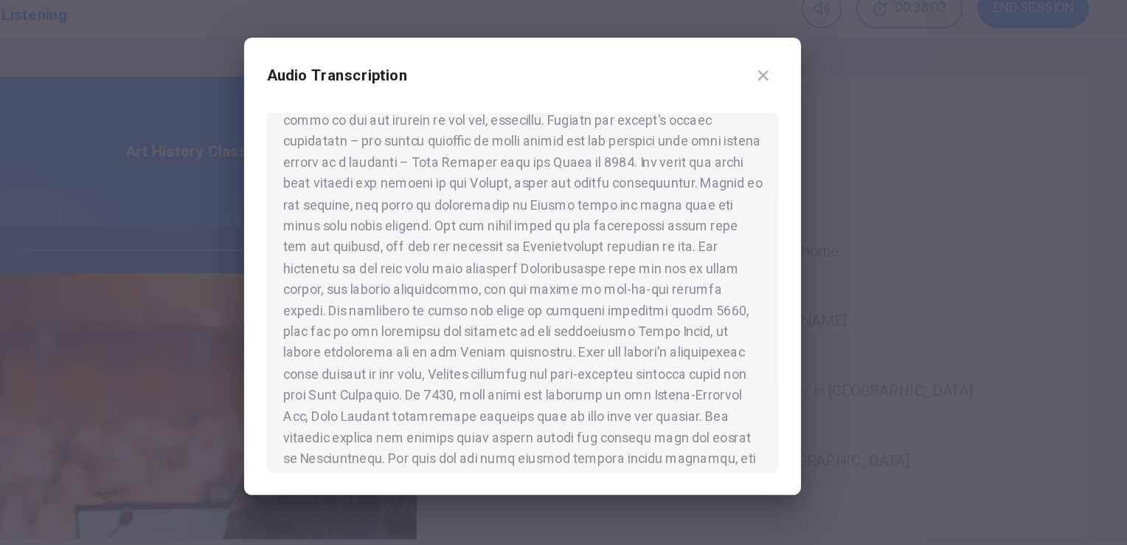
scroll to position [0, 0]
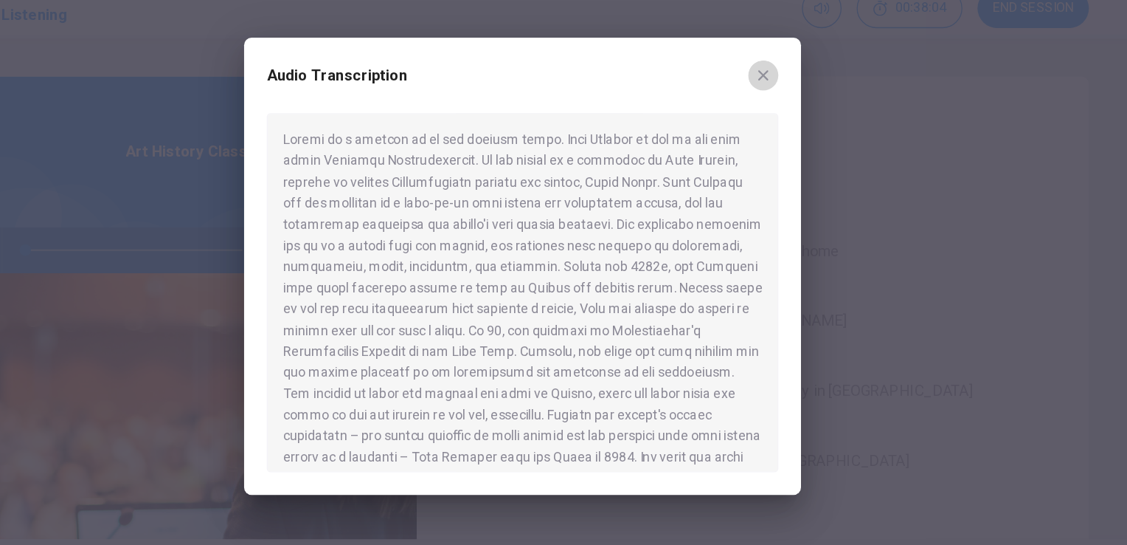
click at [749, 119] on icon "button" at bounding box center [752, 123] width 12 height 12
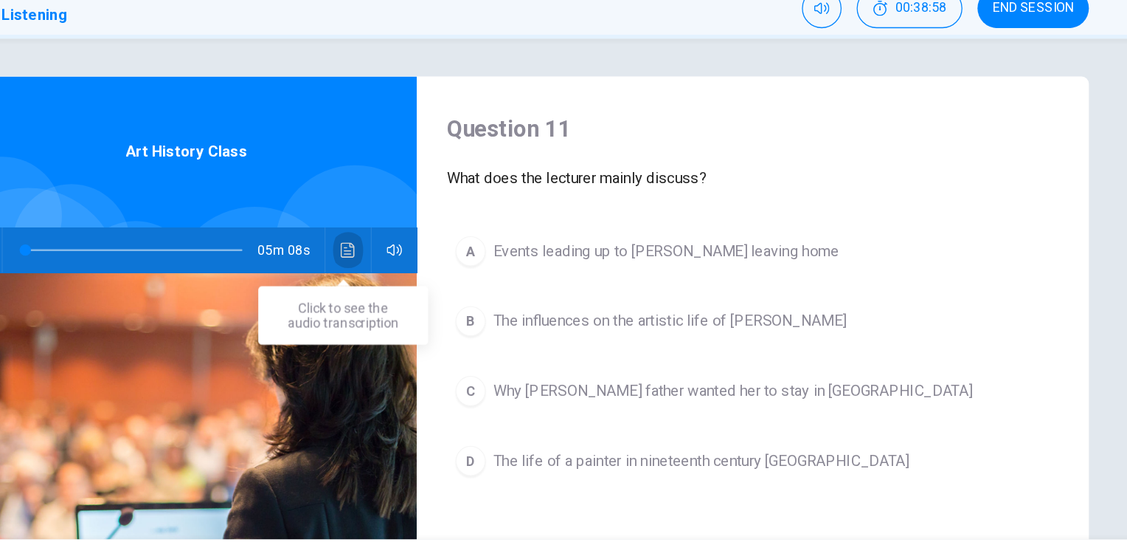
click at [425, 258] on icon "Click to see the audio transcription" at bounding box center [427, 260] width 12 height 12
